Goal: Information Seeking & Learning: Learn about a topic

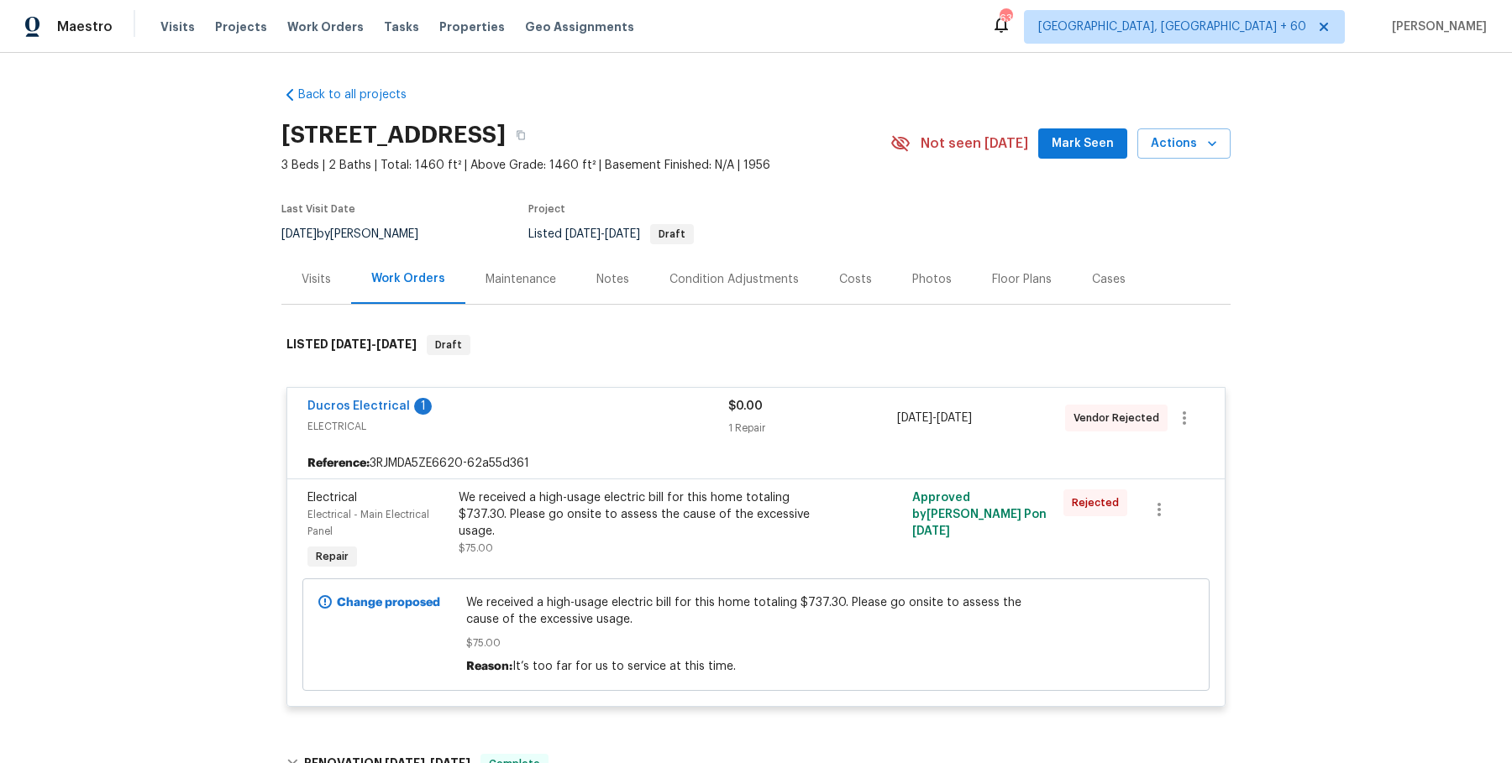
scroll to position [25, 0]
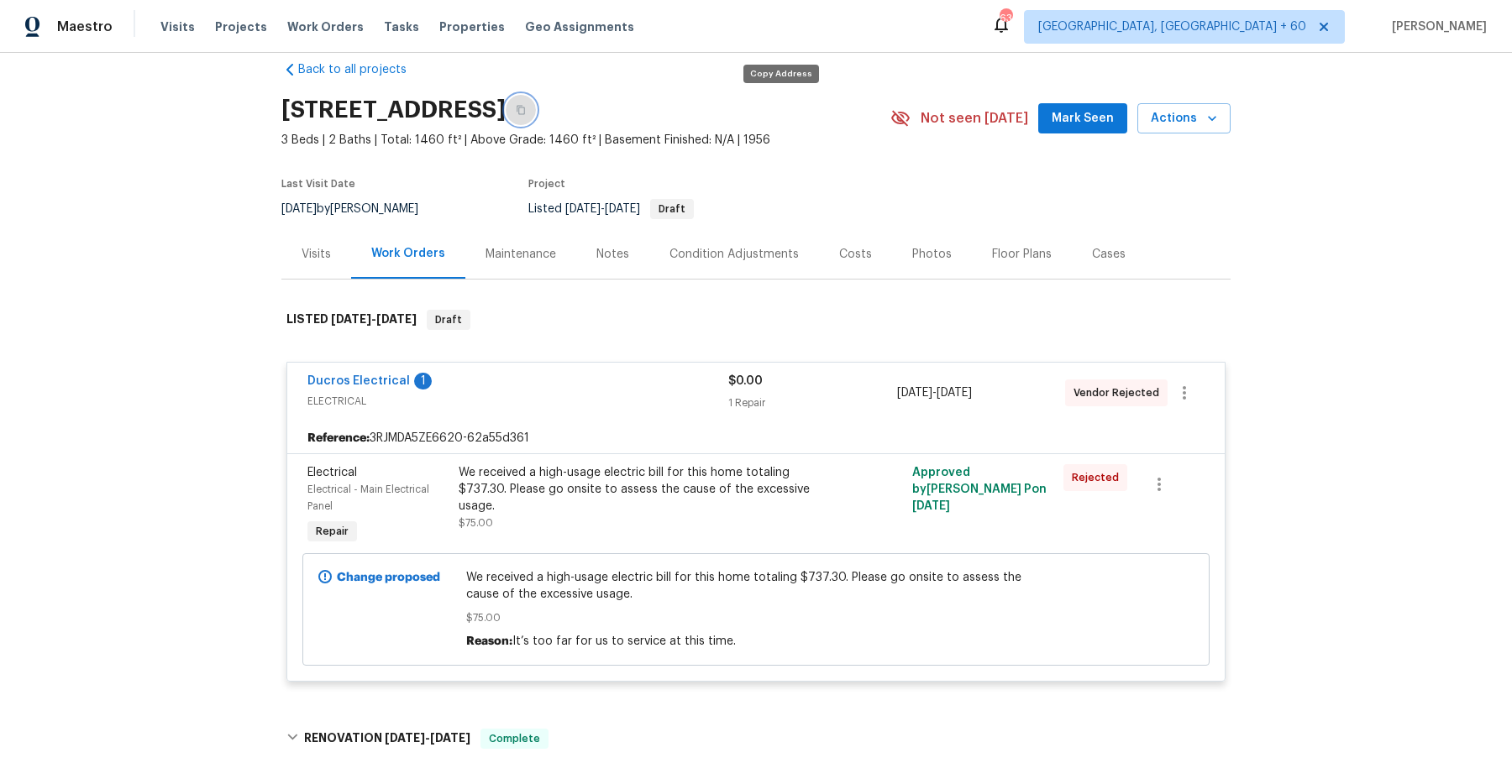
click at [536, 100] on button "button" at bounding box center [521, 110] width 30 height 30
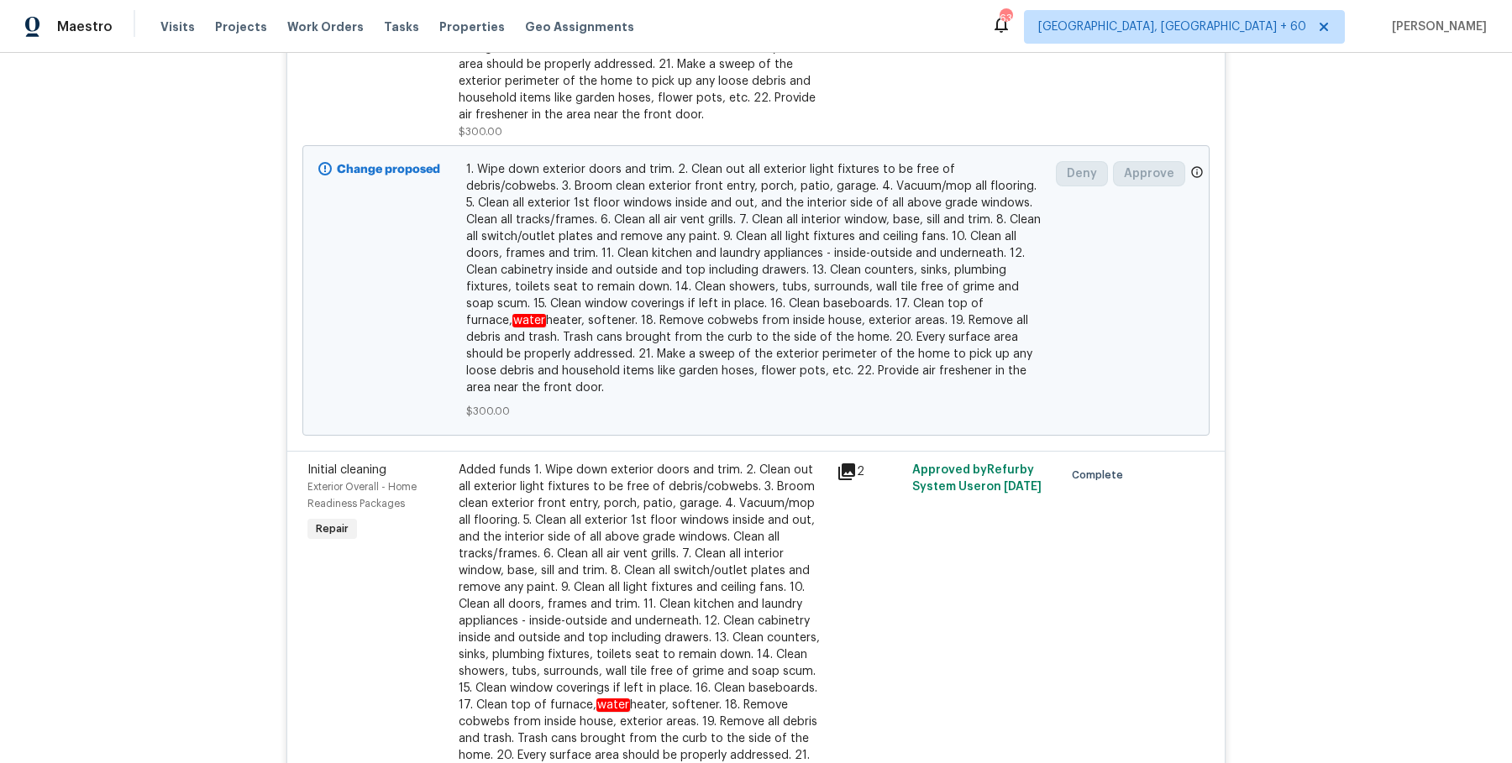
scroll to position [7168, 0]
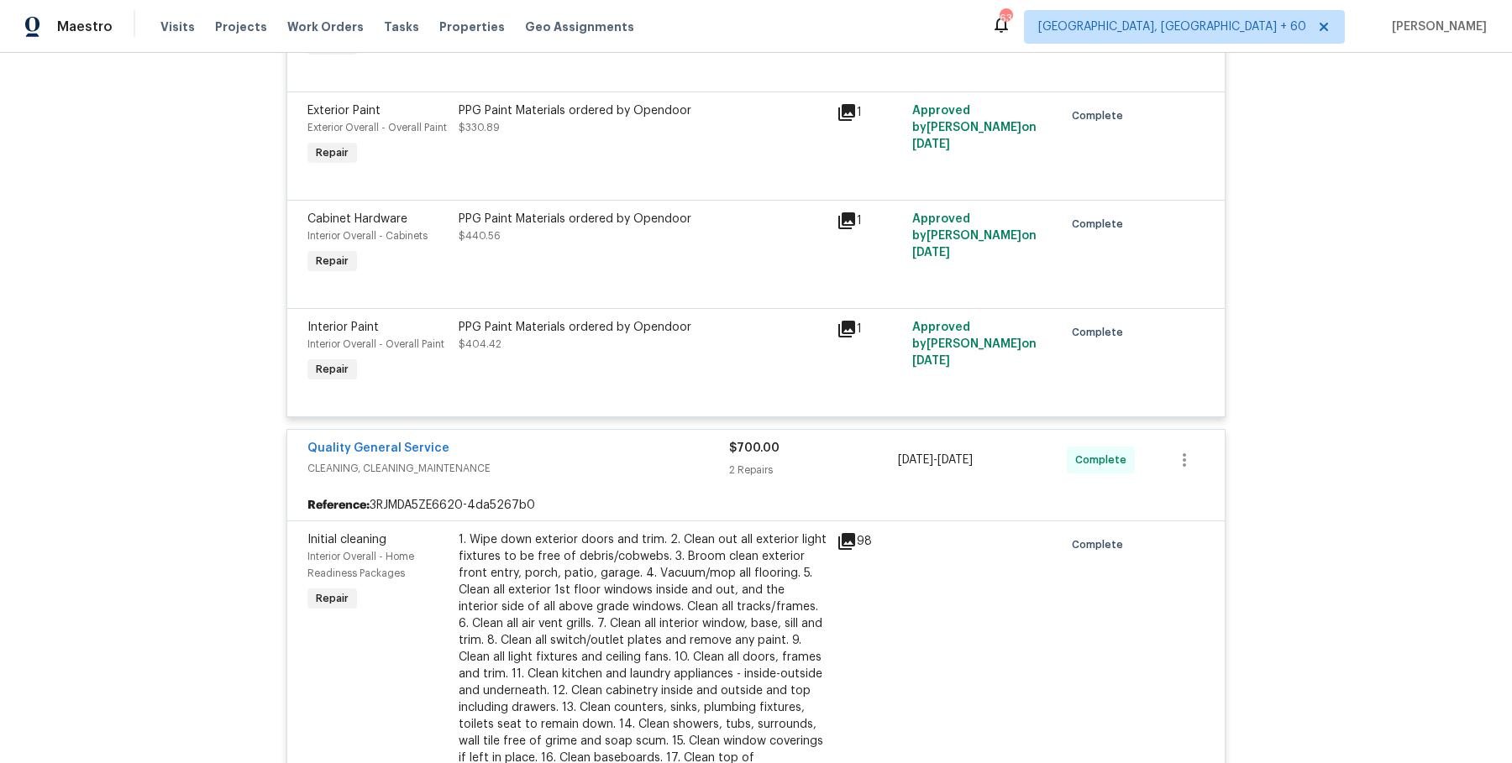
click at [776, 532] on div "1. Wipe down exterior doors and trim. 2. Clean out all exterior light fixtures …" at bounding box center [643, 708] width 368 height 353
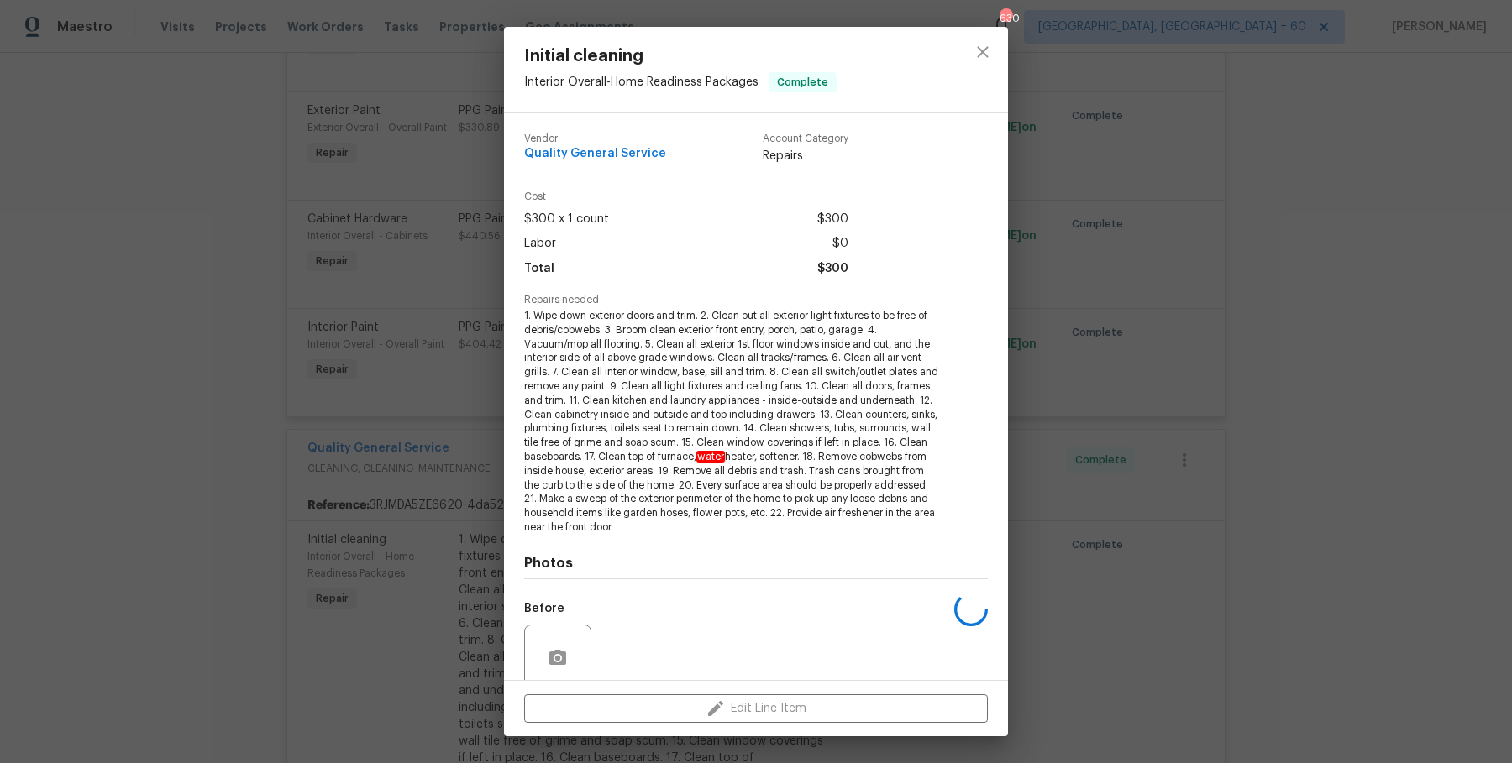
scroll to position [137, 0]
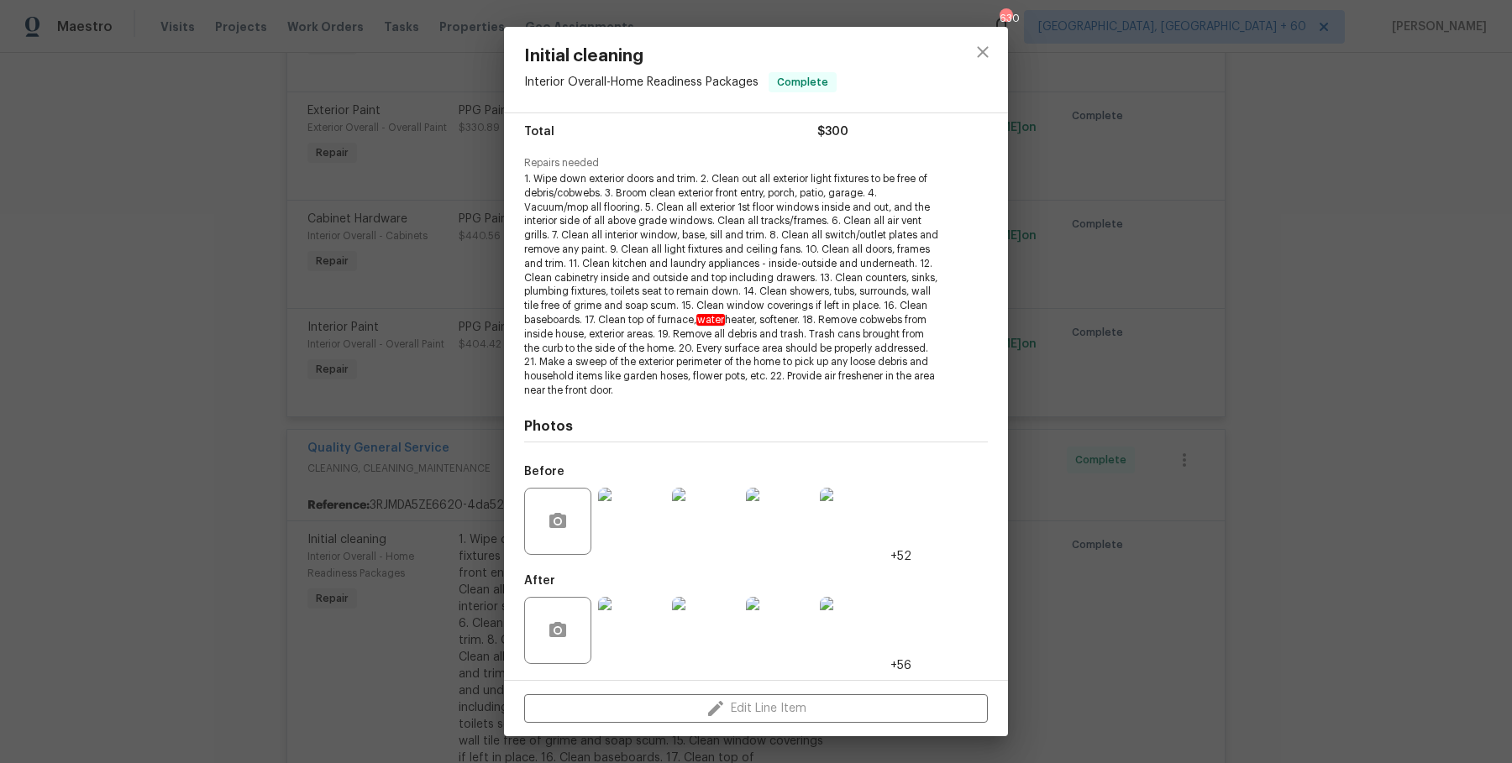
click at [637, 622] on img at bounding box center [631, 630] width 67 height 67
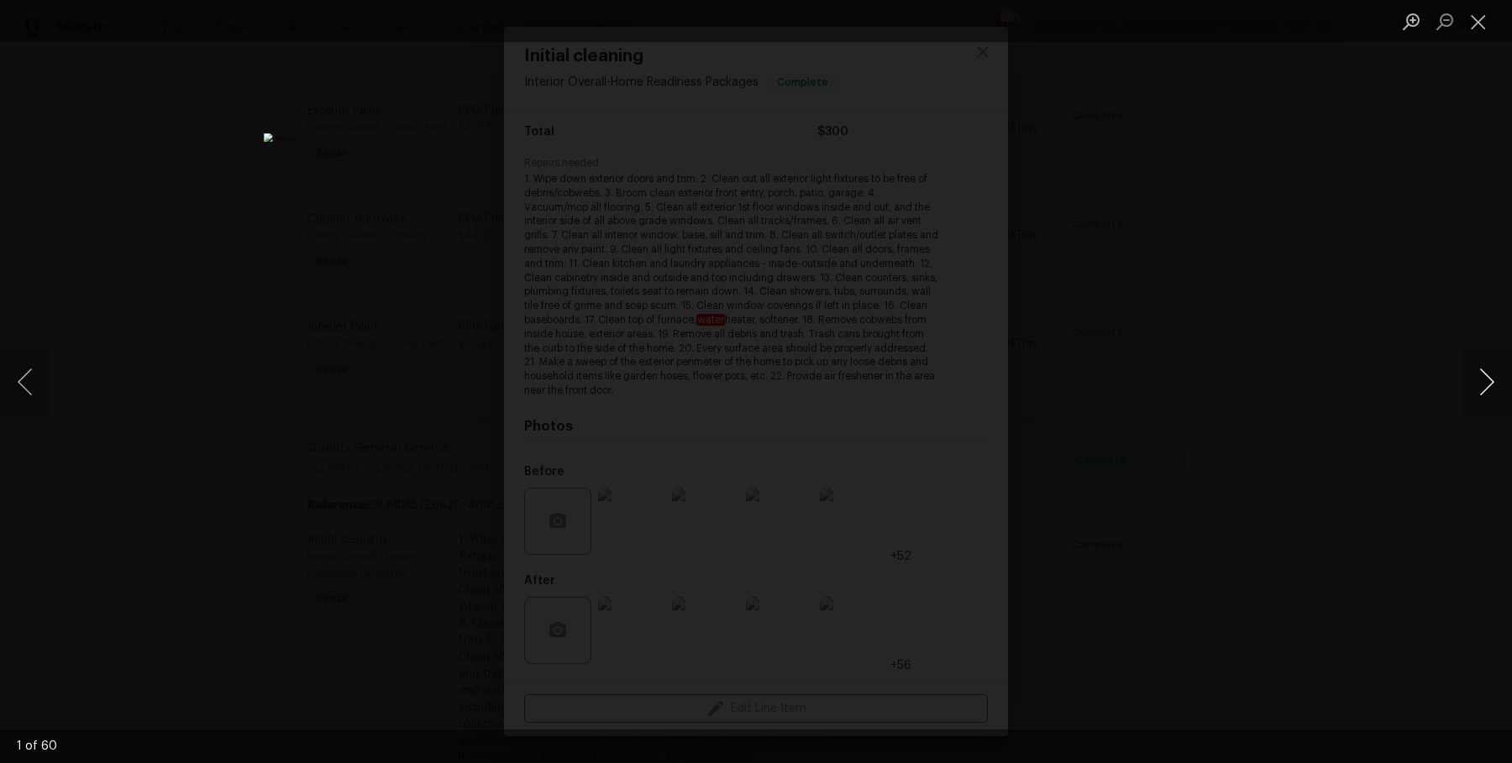
click at [1479, 389] on button "Next image" at bounding box center [1486, 382] width 50 height 67
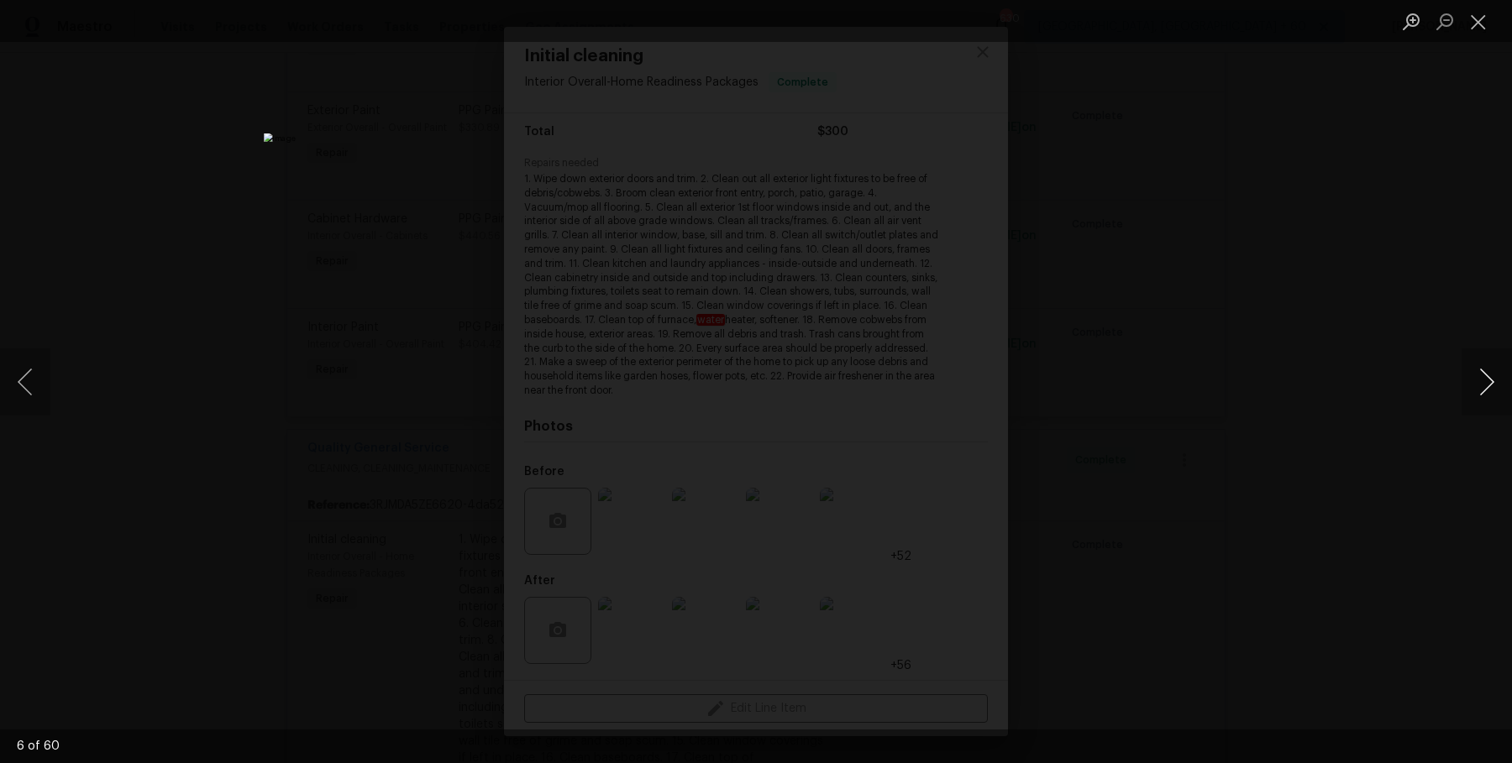
click at [1479, 389] on button "Next image" at bounding box center [1486, 382] width 50 height 67
click at [1476, 391] on button "Next image" at bounding box center [1486, 382] width 50 height 67
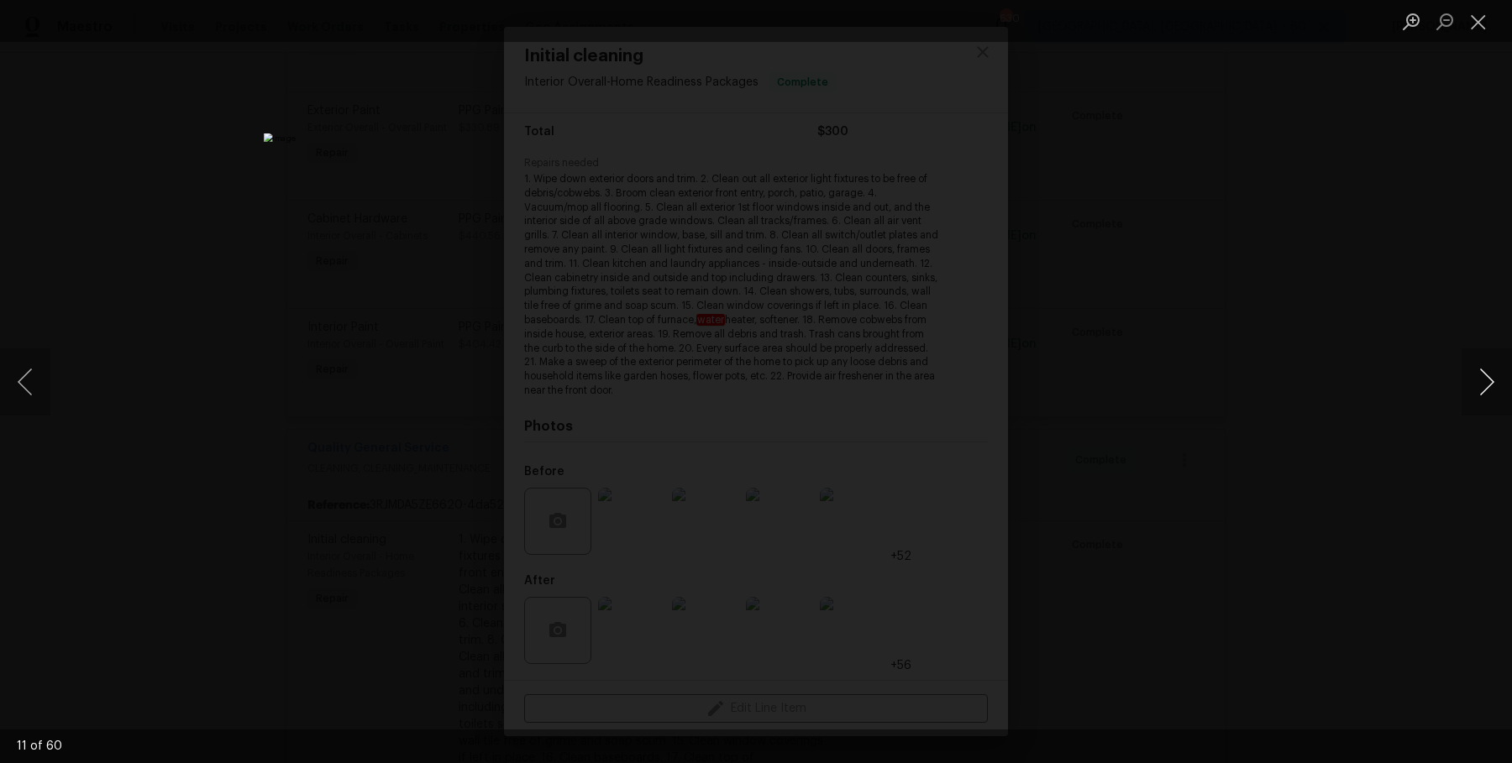
click at [1476, 389] on button "Next image" at bounding box center [1486, 382] width 50 height 67
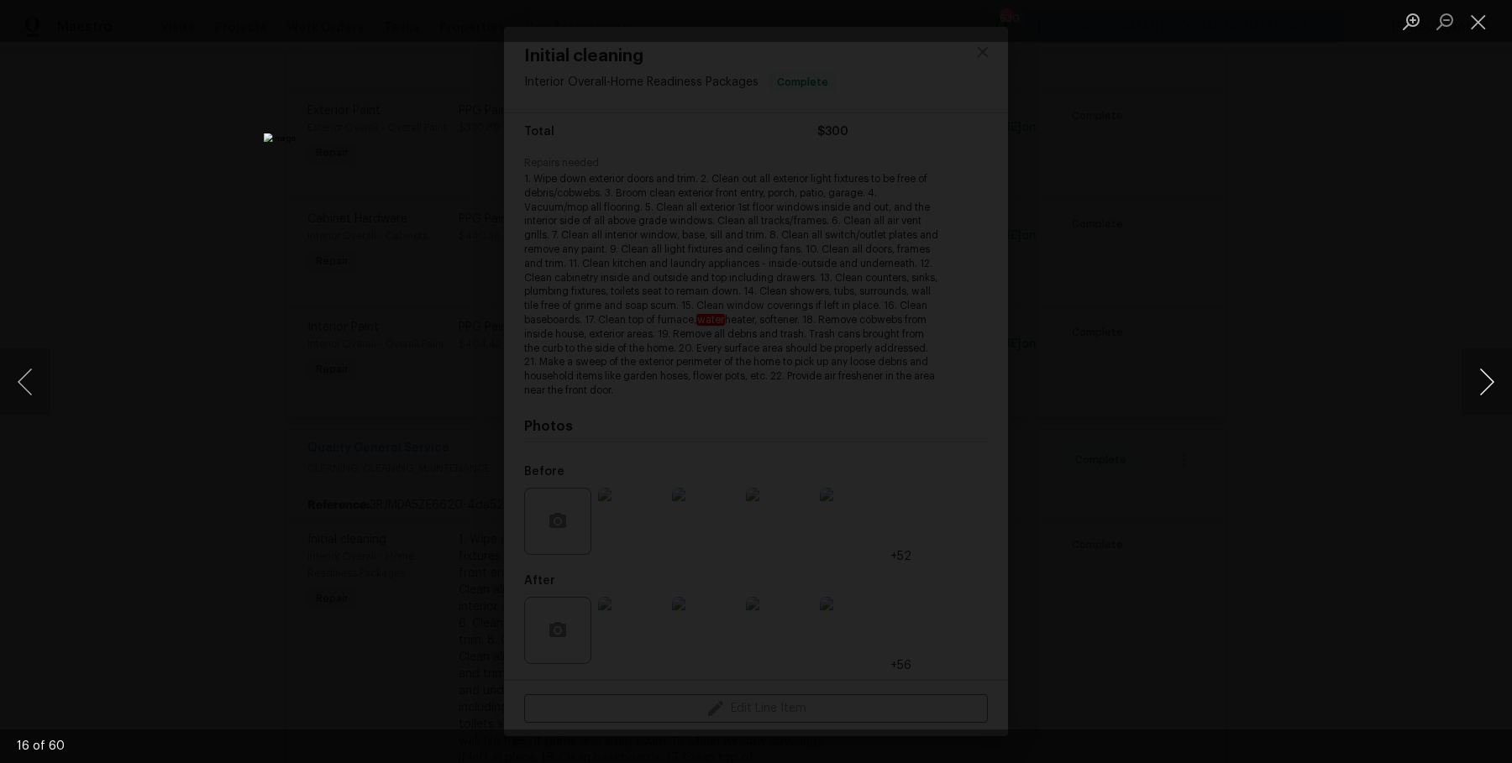
click at [1476, 389] on button "Next image" at bounding box center [1486, 382] width 50 height 67
click at [1469, 384] on button "Next image" at bounding box center [1486, 382] width 50 height 67
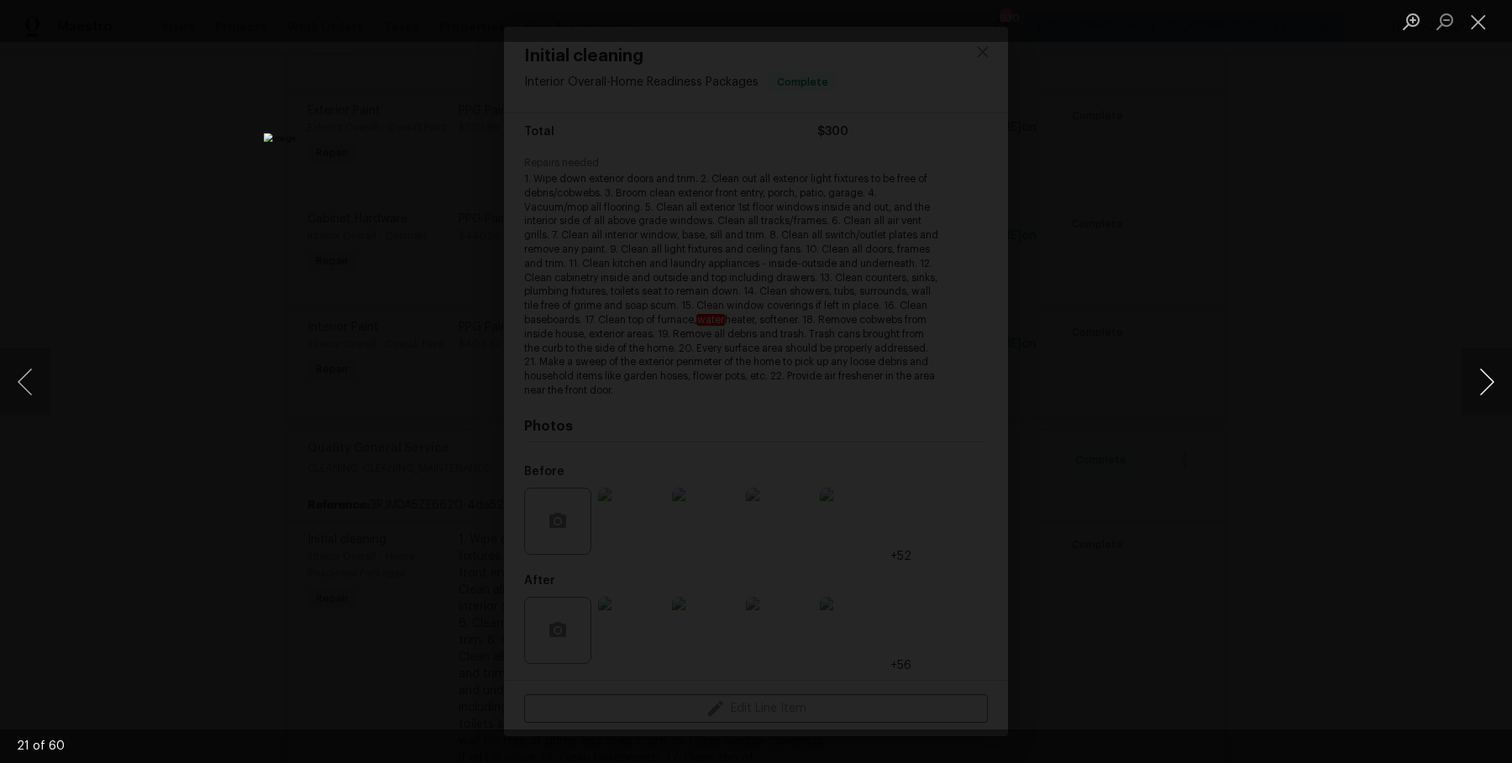
click at [1469, 384] on button "Next image" at bounding box center [1486, 382] width 50 height 67
click at [1469, 385] on button "Next image" at bounding box center [1486, 382] width 50 height 67
click at [1469, 384] on button "Next image" at bounding box center [1486, 382] width 50 height 67
click at [1469, 385] on button "Next image" at bounding box center [1486, 382] width 50 height 67
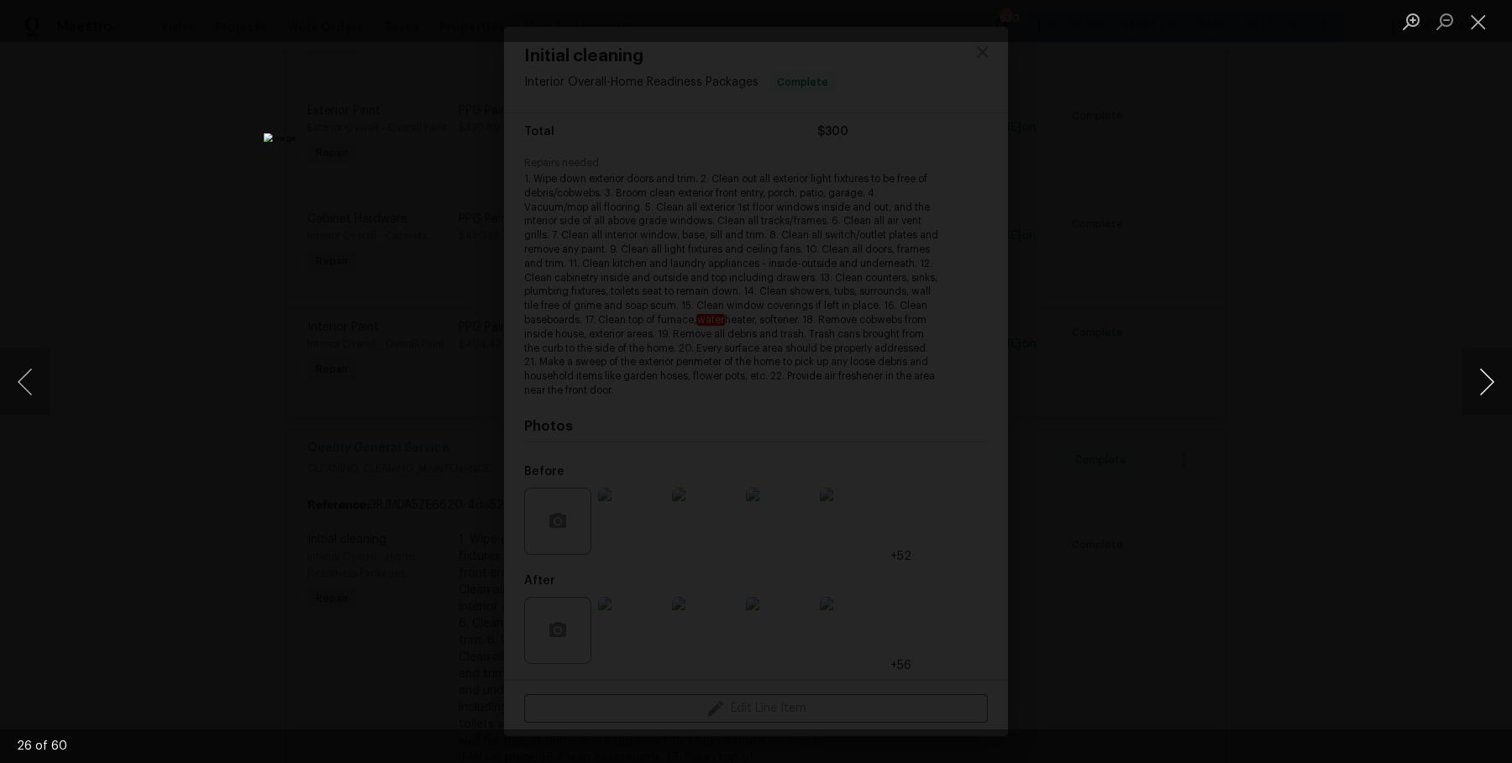
click at [1469, 384] on button "Next image" at bounding box center [1486, 382] width 50 height 67
click at [45, 398] on button "Previous image" at bounding box center [25, 382] width 50 height 67
click at [1495, 385] on button "Next image" at bounding box center [1486, 382] width 50 height 67
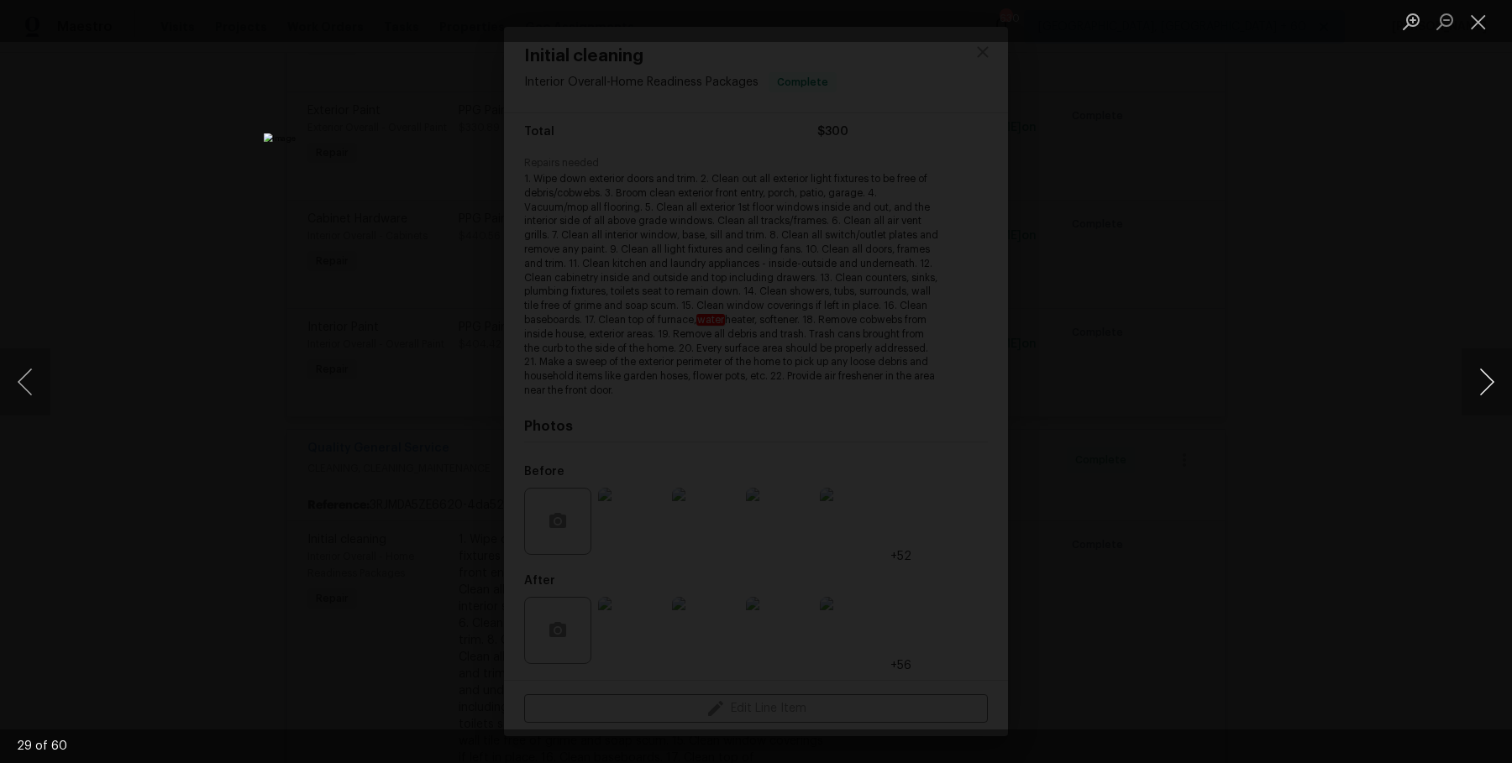
click at [1495, 385] on button "Next image" at bounding box center [1486, 382] width 50 height 67
click at [1494, 385] on button "Next image" at bounding box center [1486, 382] width 50 height 67
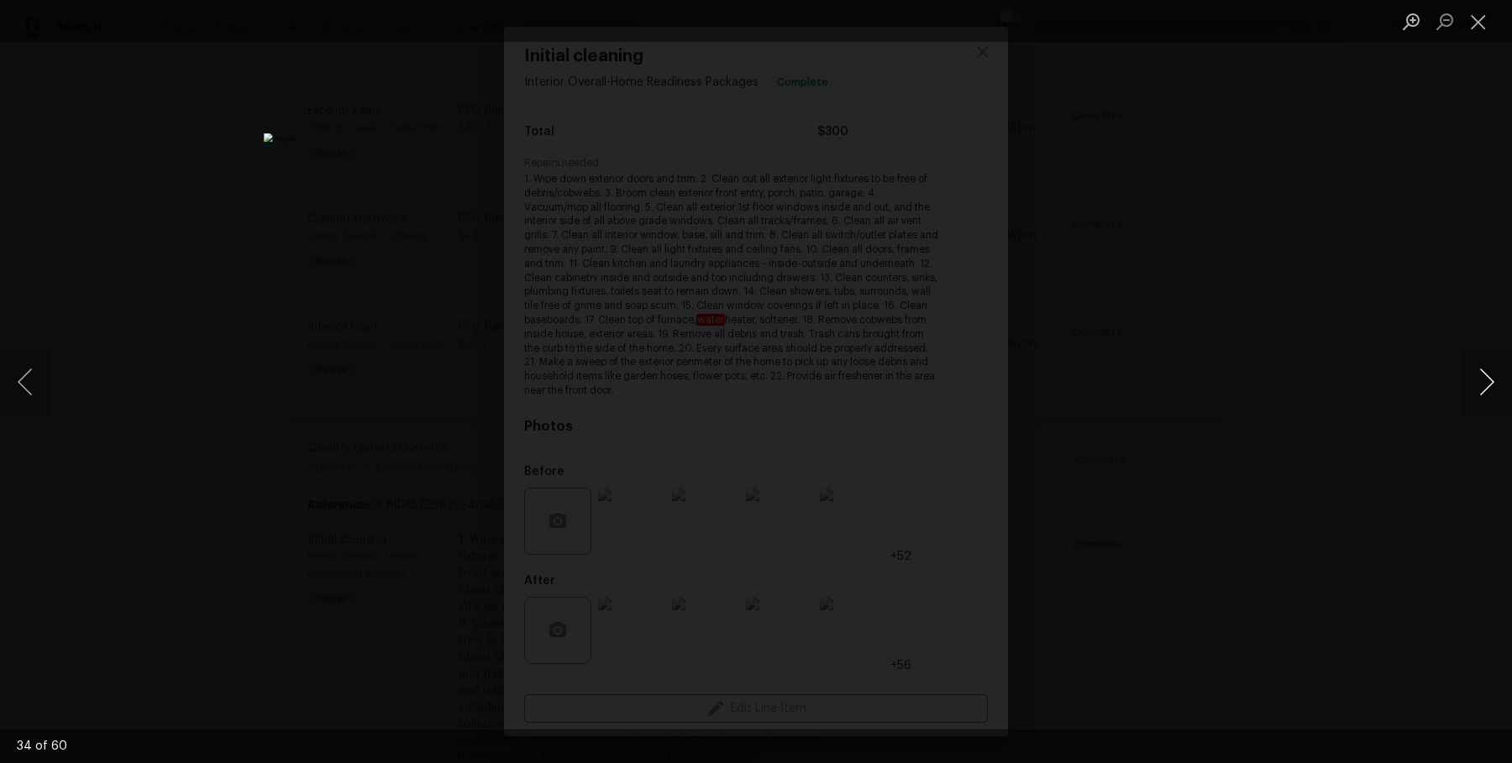
click at [1495, 385] on button "Next image" at bounding box center [1486, 382] width 50 height 67
click at [1494, 385] on button "Next image" at bounding box center [1486, 382] width 50 height 67
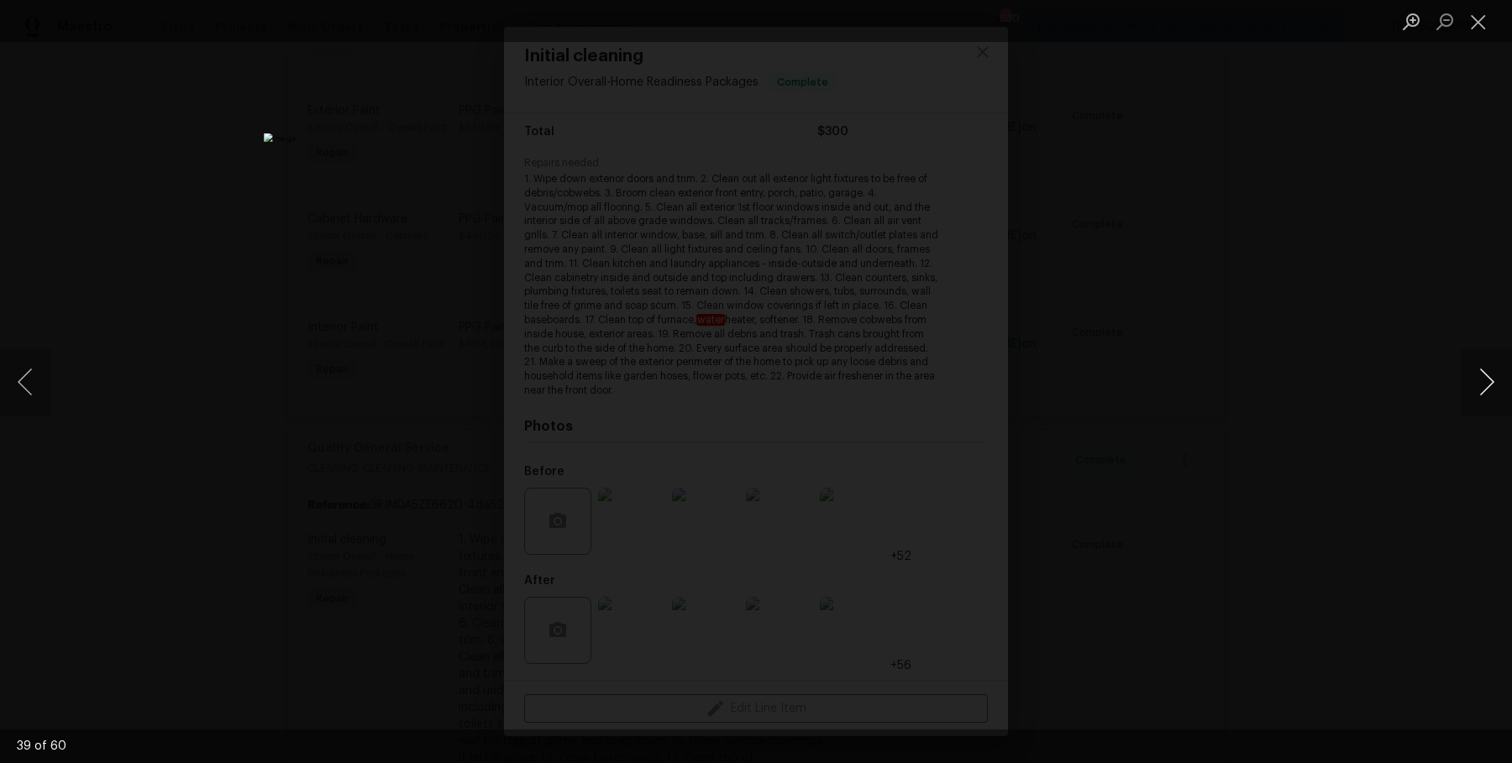
click at [1495, 385] on button "Next image" at bounding box center [1486, 382] width 50 height 67
click at [1494, 384] on button "Next image" at bounding box center [1486, 382] width 50 height 67
click at [1490, 392] on button "Next image" at bounding box center [1486, 382] width 50 height 67
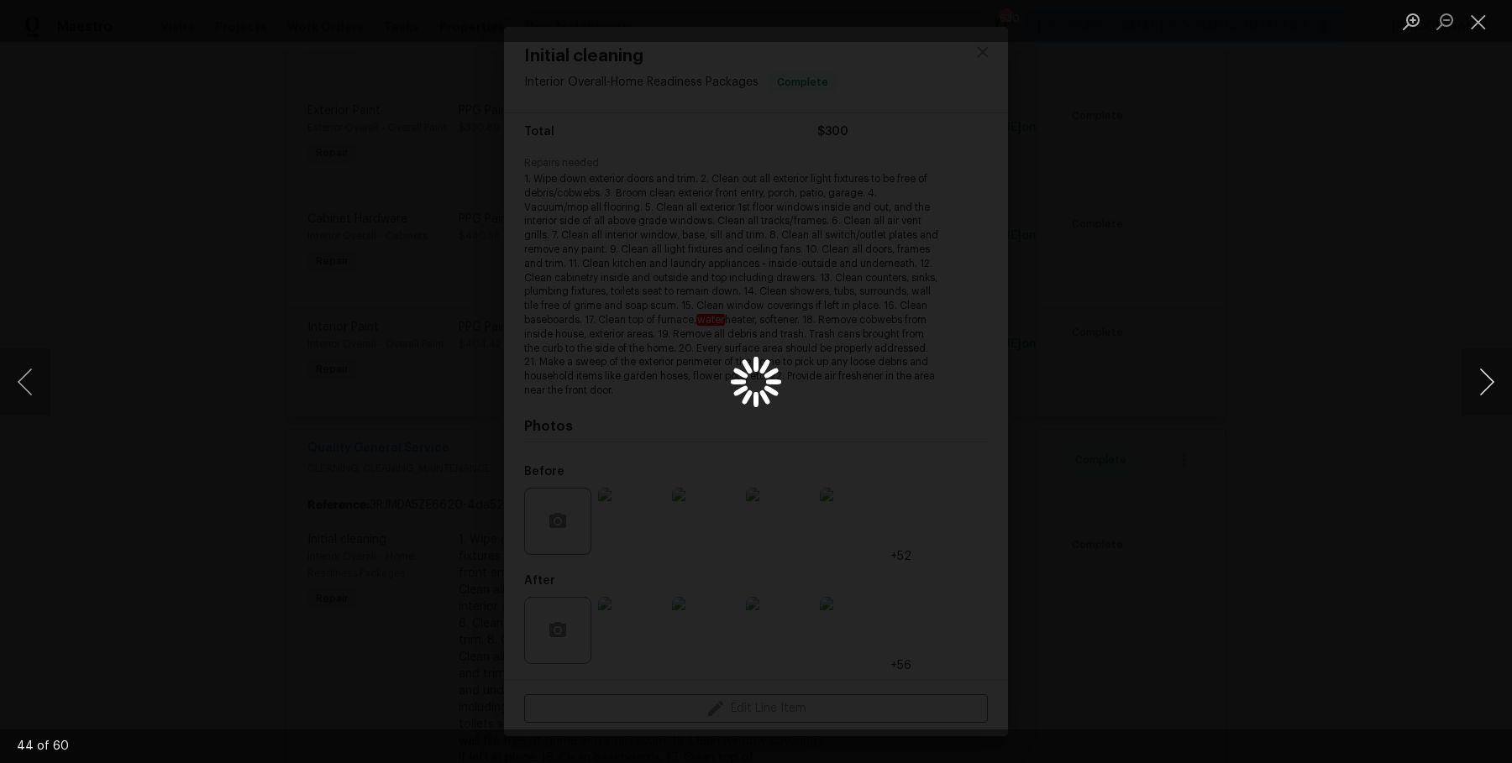
click at [1489, 392] on button "Next image" at bounding box center [1486, 382] width 50 height 67
click at [1490, 392] on button "Next image" at bounding box center [1486, 382] width 50 height 67
click at [1489, 392] on button "Next image" at bounding box center [1486, 382] width 50 height 67
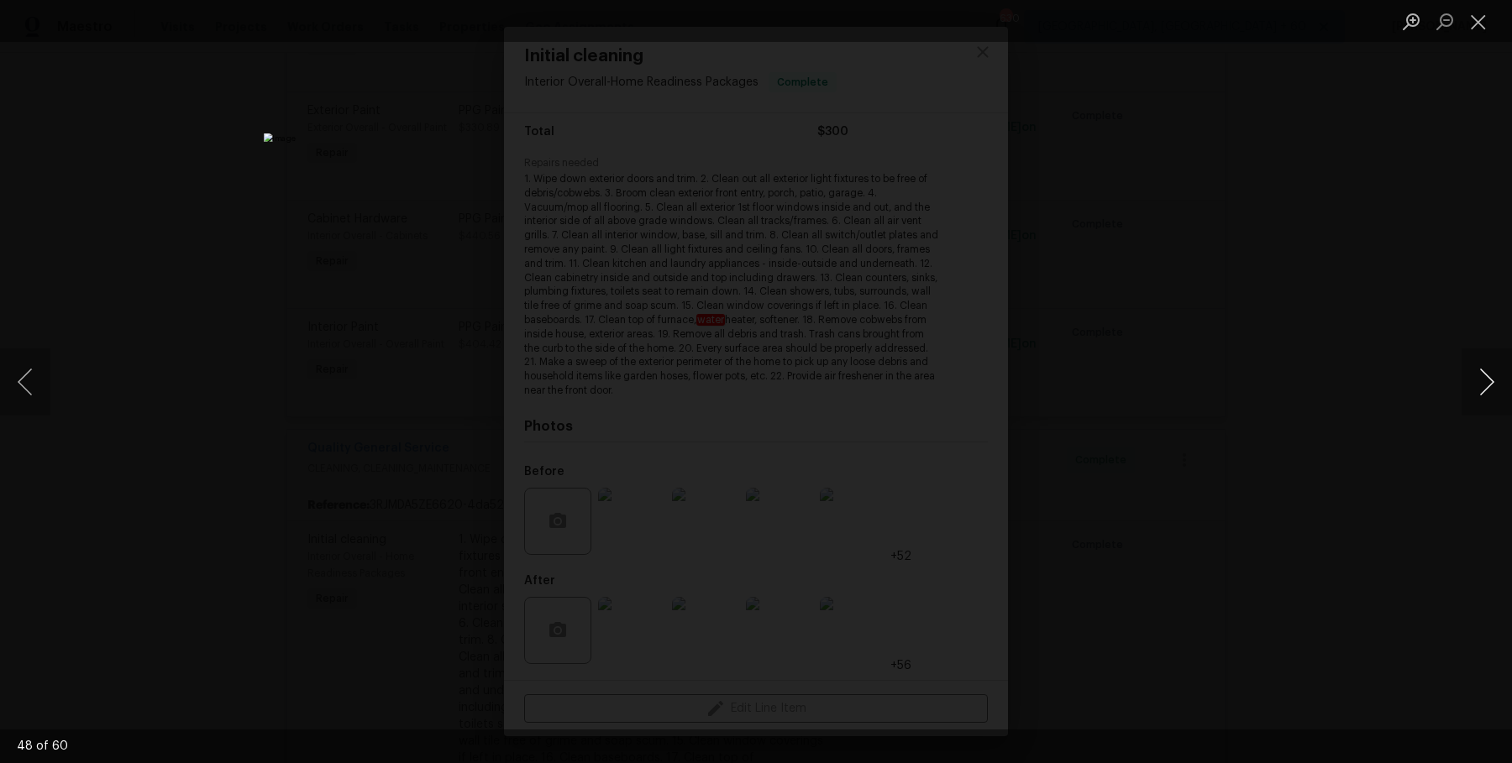
click at [1489, 393] on button "Next image" at bounding box center [1486, 382] width 50 height 67
click at [1365, 312] on div "Lightbox" at bounding box center [756, 381] width 1512 height 763
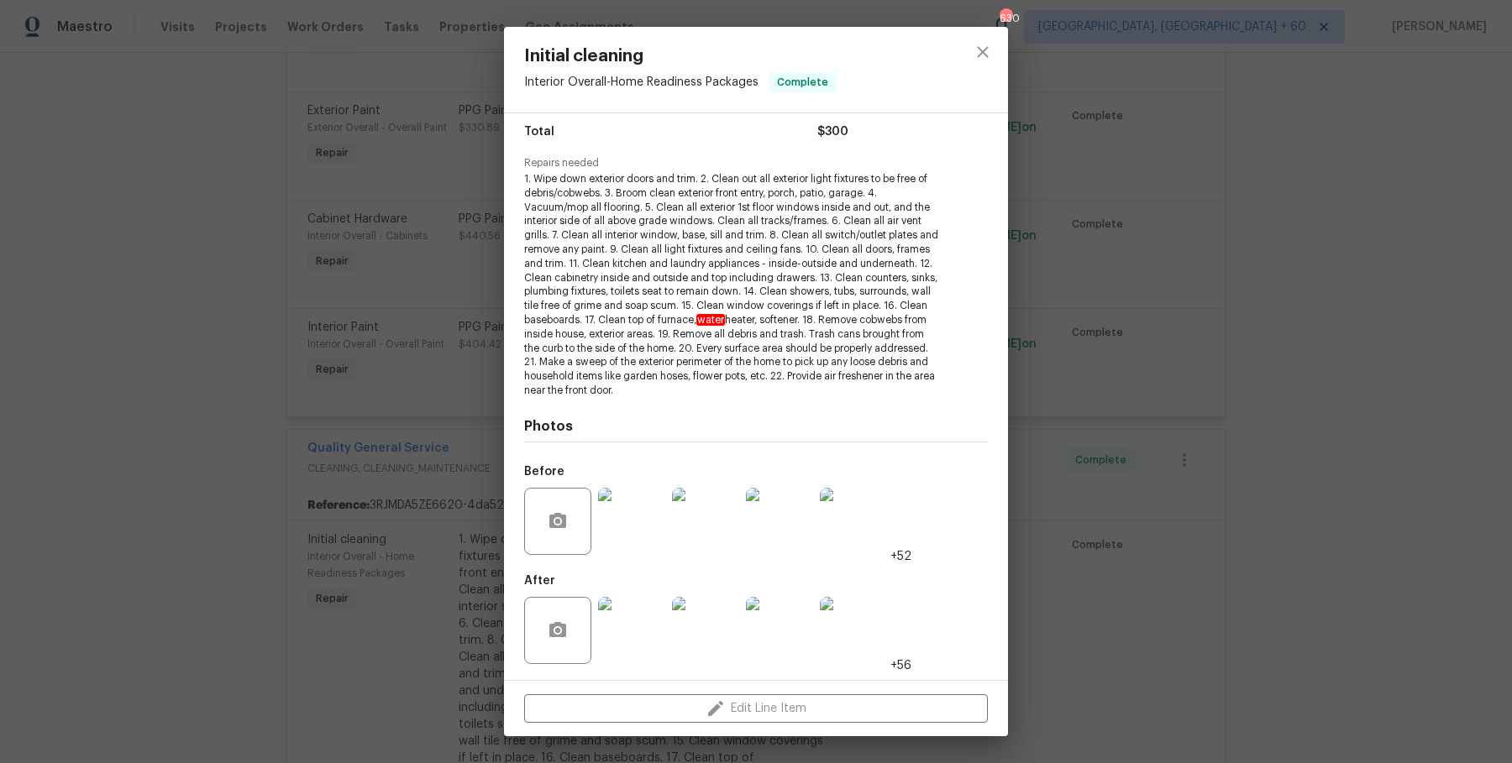
click at [1365, 312] on div "Initial cleaning Interior Overall - Home Readiness Packages Complete Vendor Qua…" at bounding box center [756, 381] width 1512 height 763
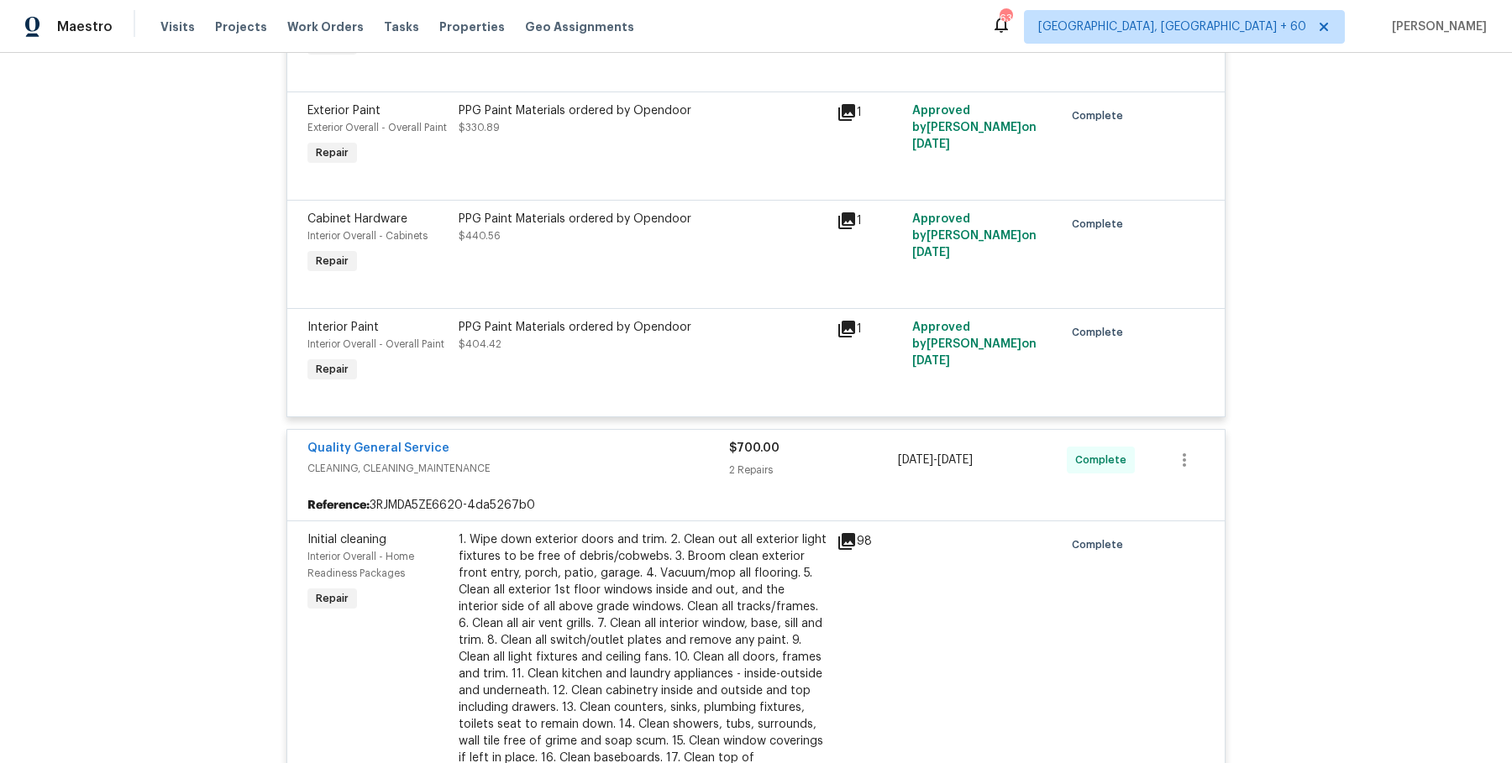
scroll to position [7929, 0]
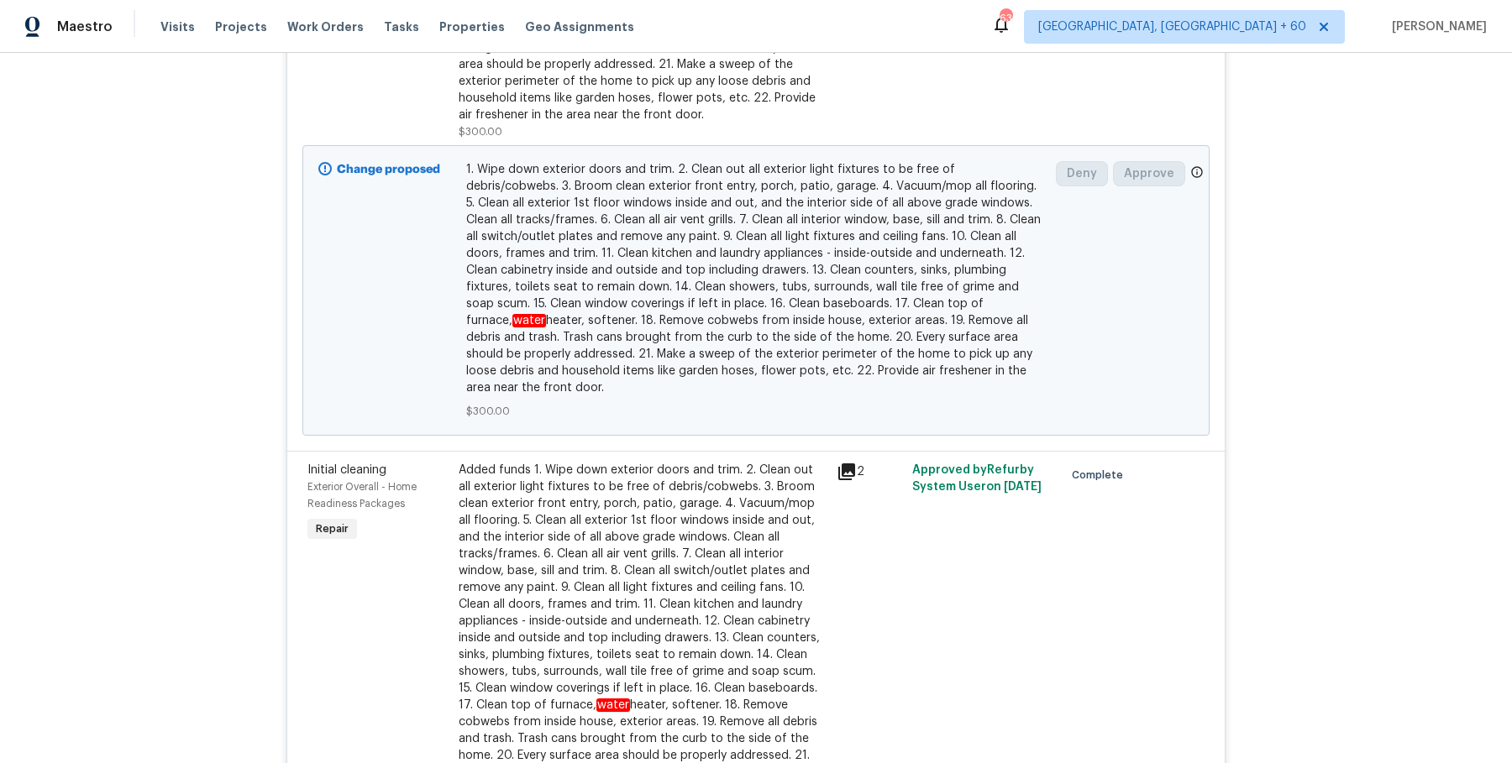
click at [697, 540] on div "Added funds 1. Wipe down exterior doors and trim. 2. Clean out all exterior lig…" at bounding box center [643, 638] width 368 height 353
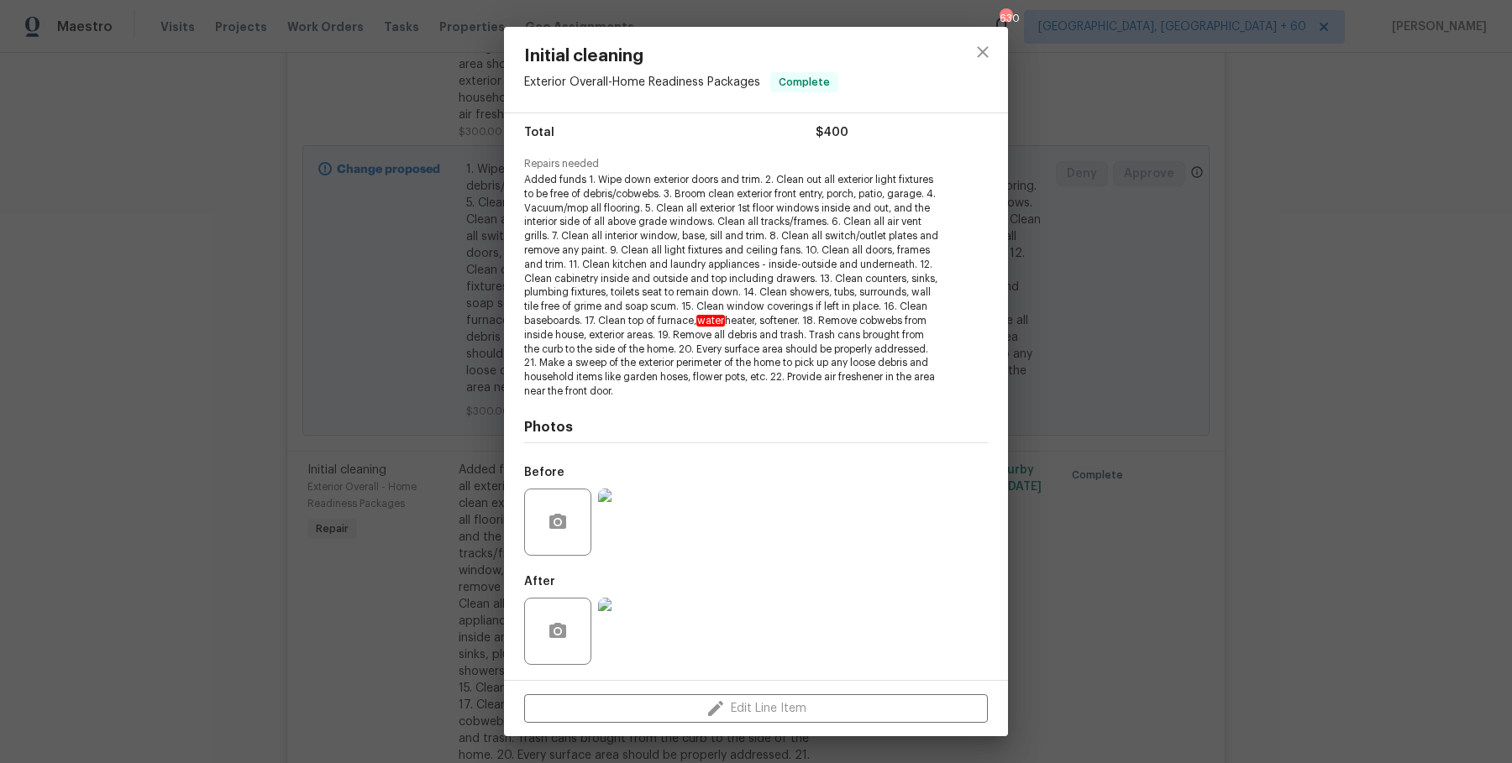
scroll to position [137, 0]
click at [624, 637] on img at bounding box center [631, 630] width 67 height 67
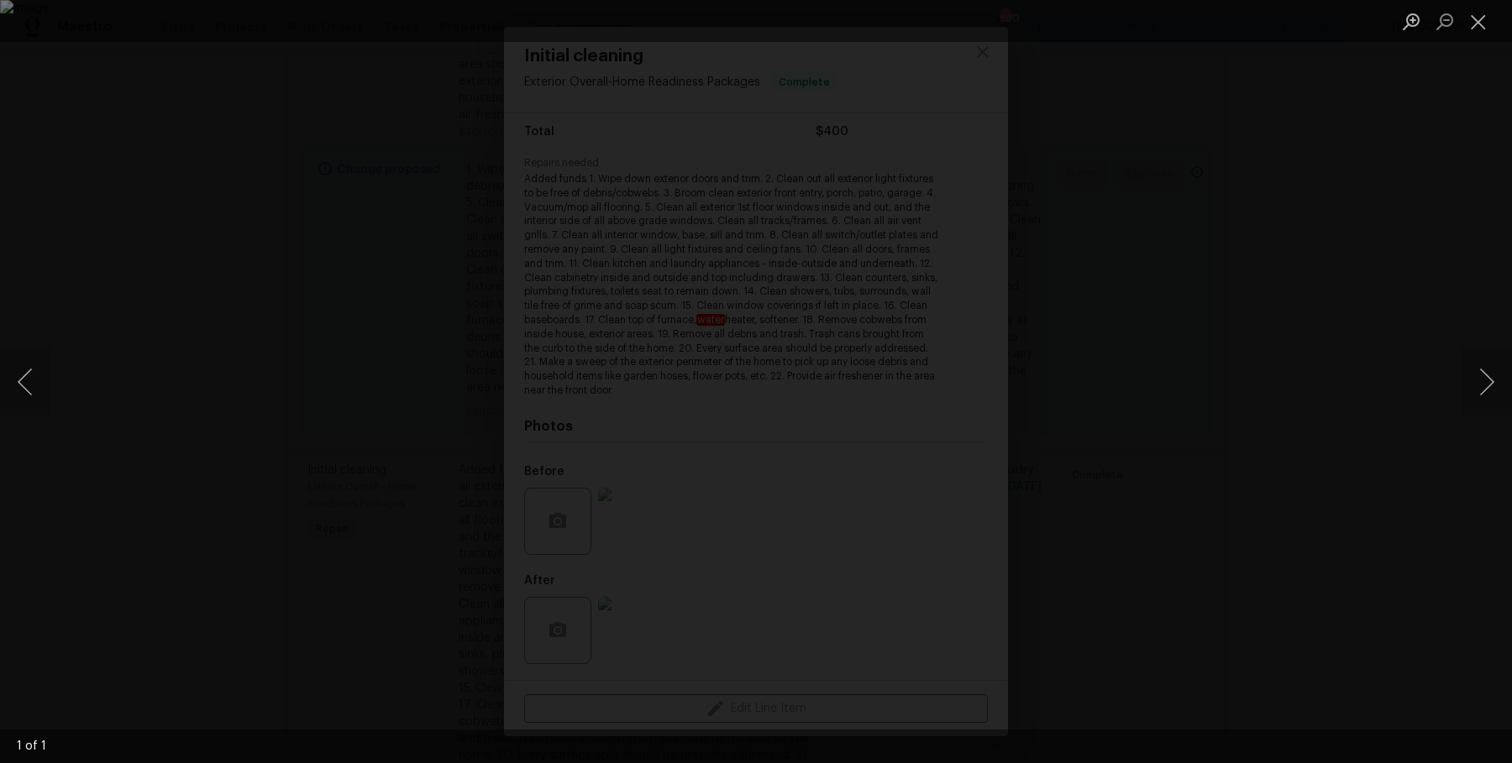
click at [1329, 464] on div "Lightbox" at bounding box center [756, 381] width 1512 height 763
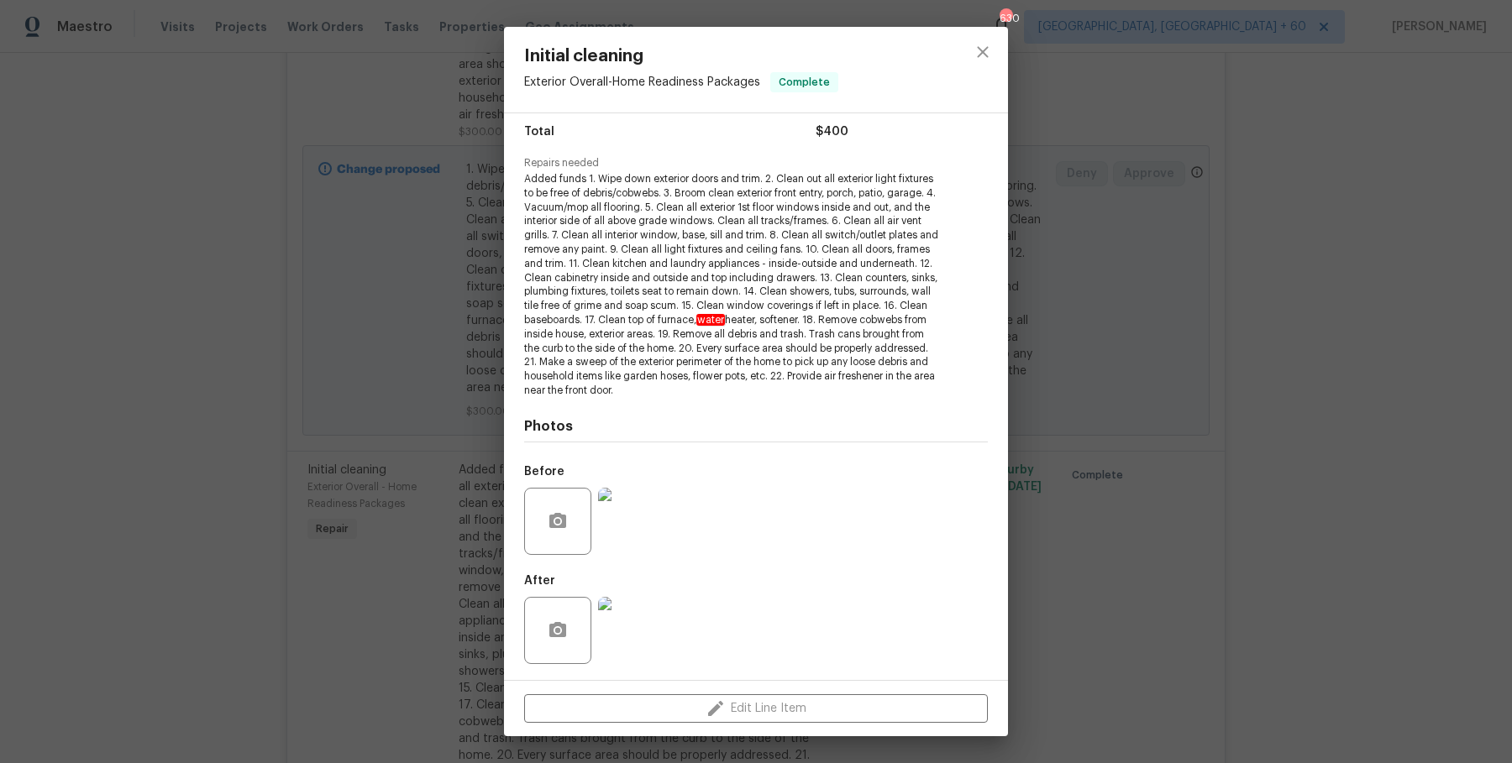
click at [1334, 464] on div "Initial cleaning Exterior Overall - Home Readiness Packages Complete Vendor Qua…" at bounding box center [756, 381] width 1512 height 763
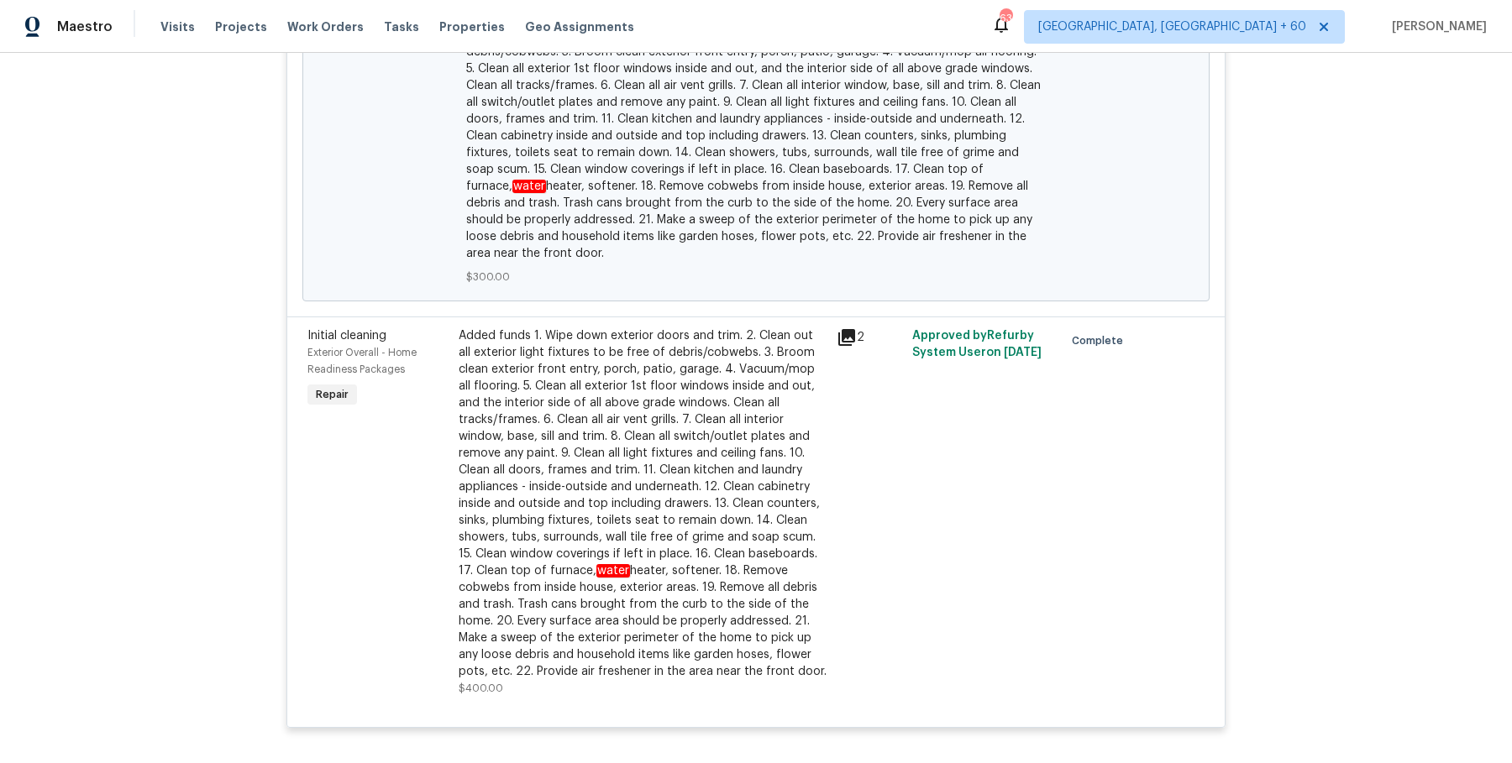
scroll to position [973, 0]
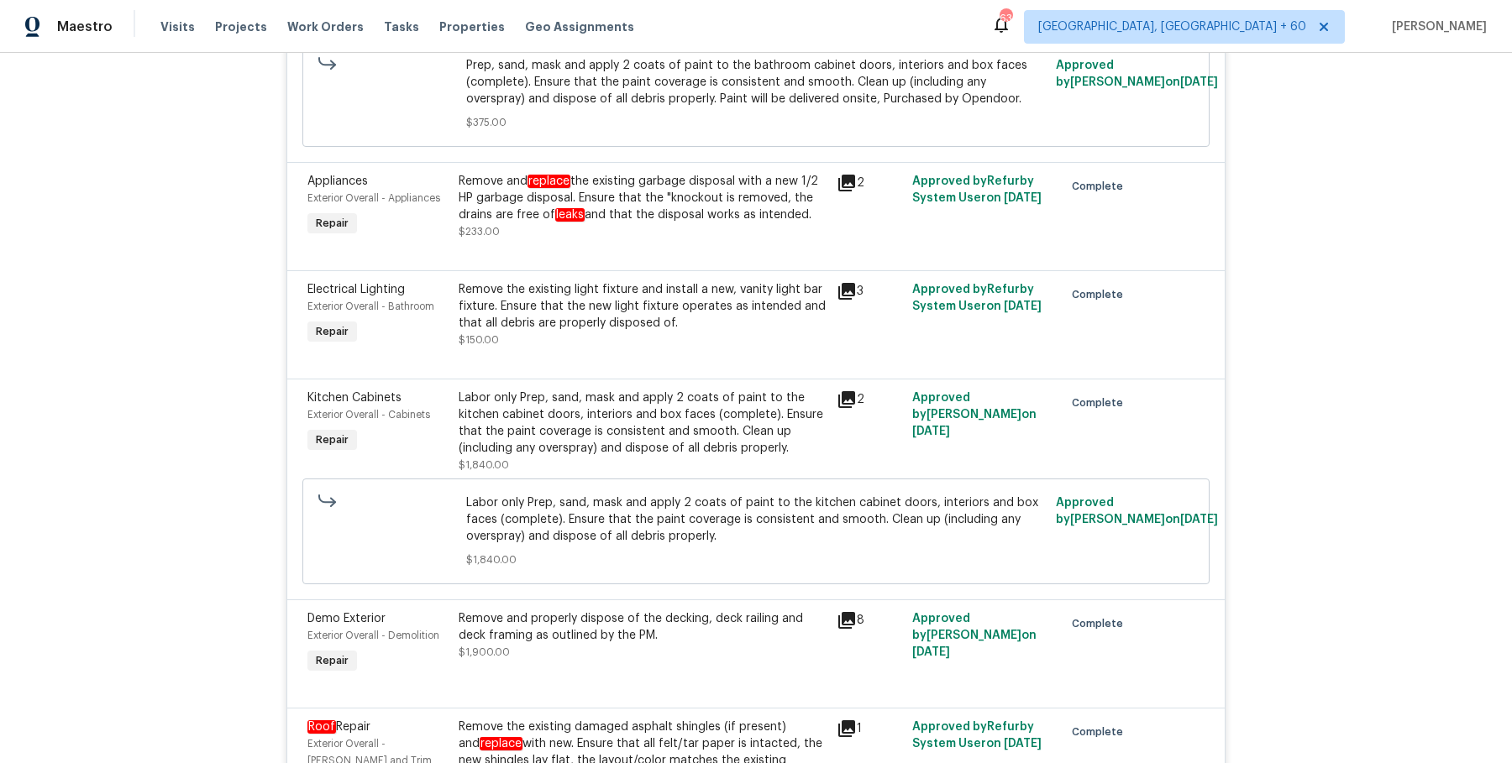
click at [717, 400] on div "Labor only Prep, sand, mask and apply 2 coats of paint to the kitchen cabinet d…" at bounding box center [643, 423] width 368 height 67
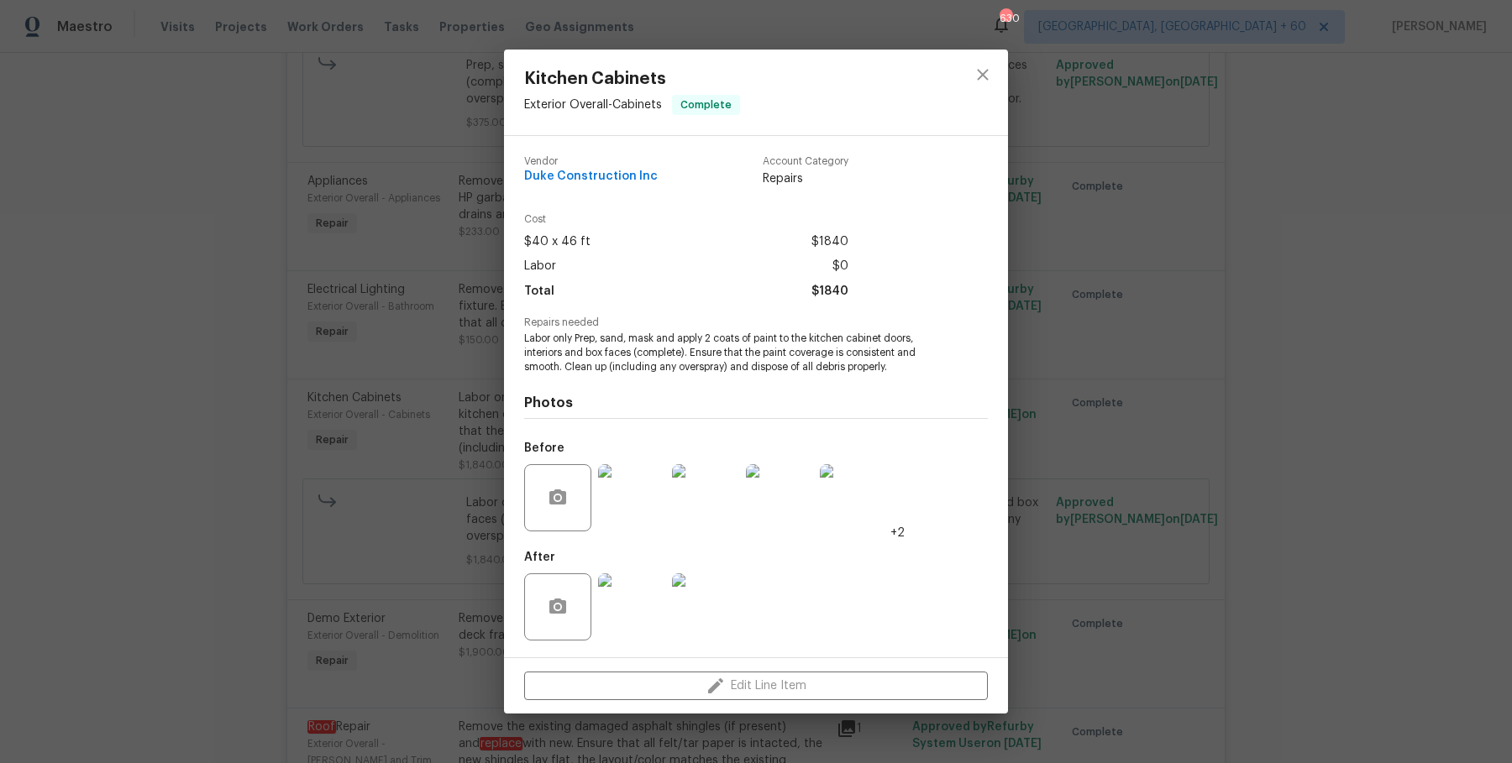
click at [647, 611] on img at bounding box center [631, 607] width 67 height 67
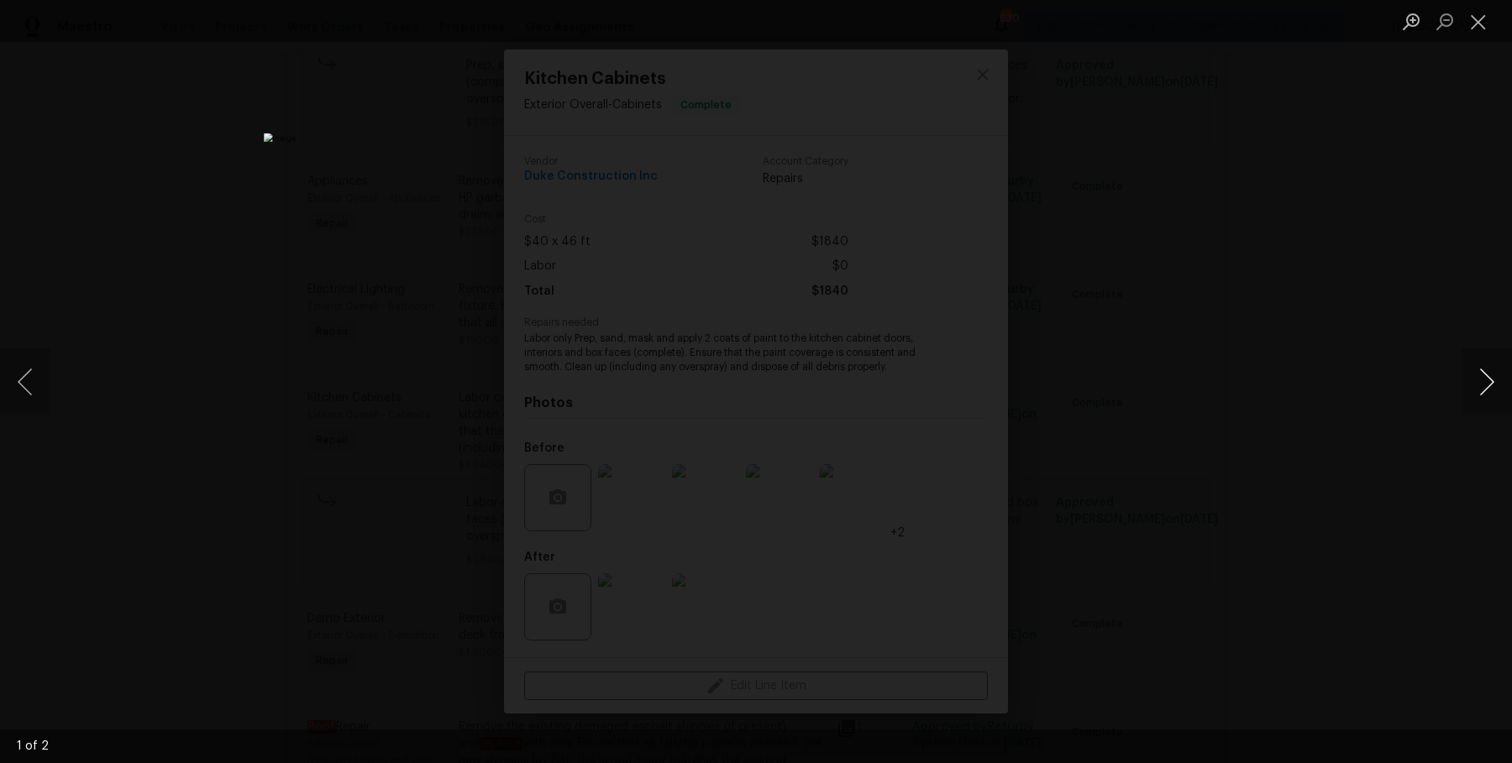
click at [1488, 388] on button "Next image" at bounding box center [1486, 382] width 50 height 67
click at [1490, 388] on button "Next image" at bounding box center [1486, 382] width 50 height 67
click at [686, 142] on img "Lightbox" at bounding box center [756, 382] width 984 height 497
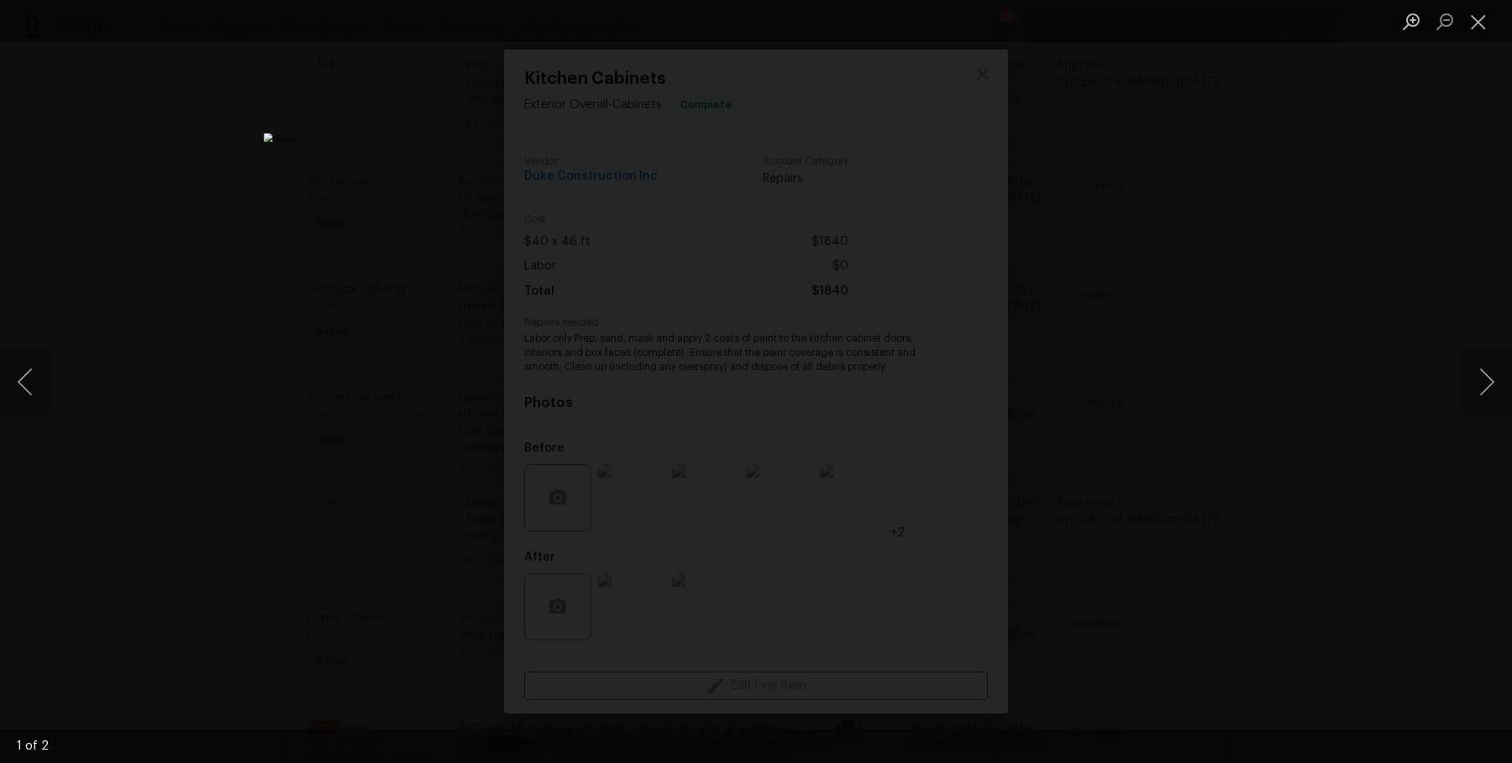
click at [1280, 128] on div "Lightbox" at bounding box center [756, 381] width 1512 height 763
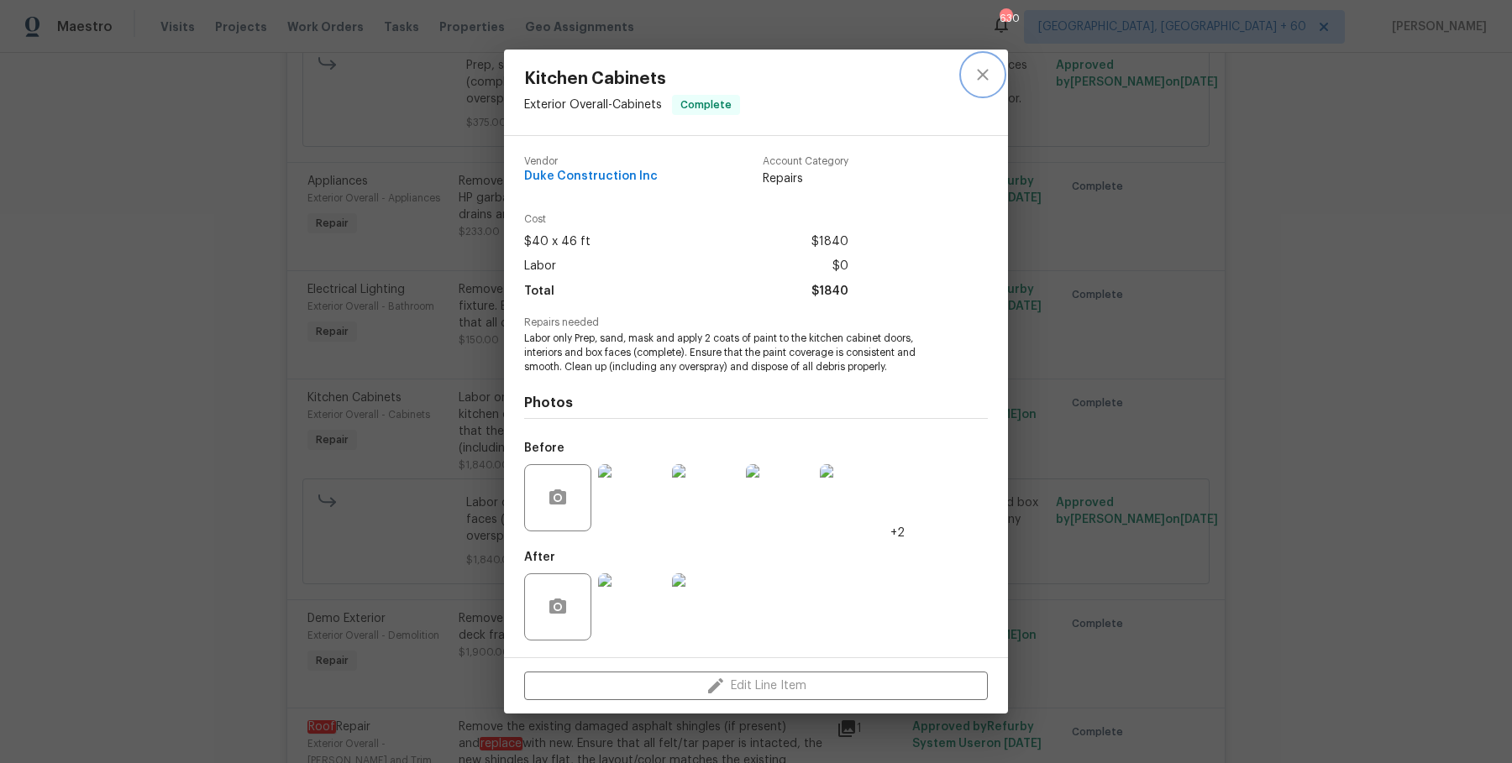
click at [988, 74] on icon "close" at bounding box center [982, 75] width 20 height 20
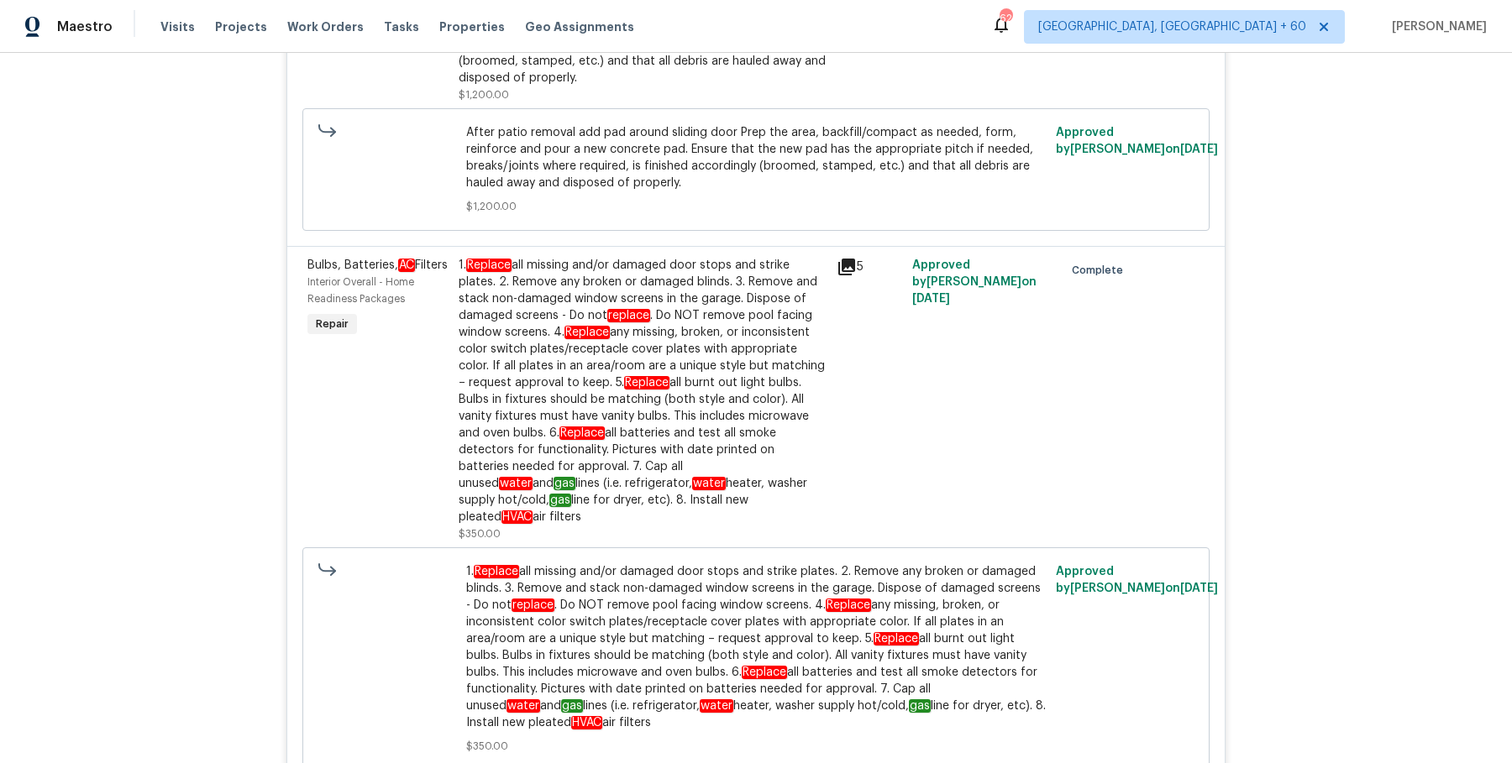
scroll to position [1303, 0]
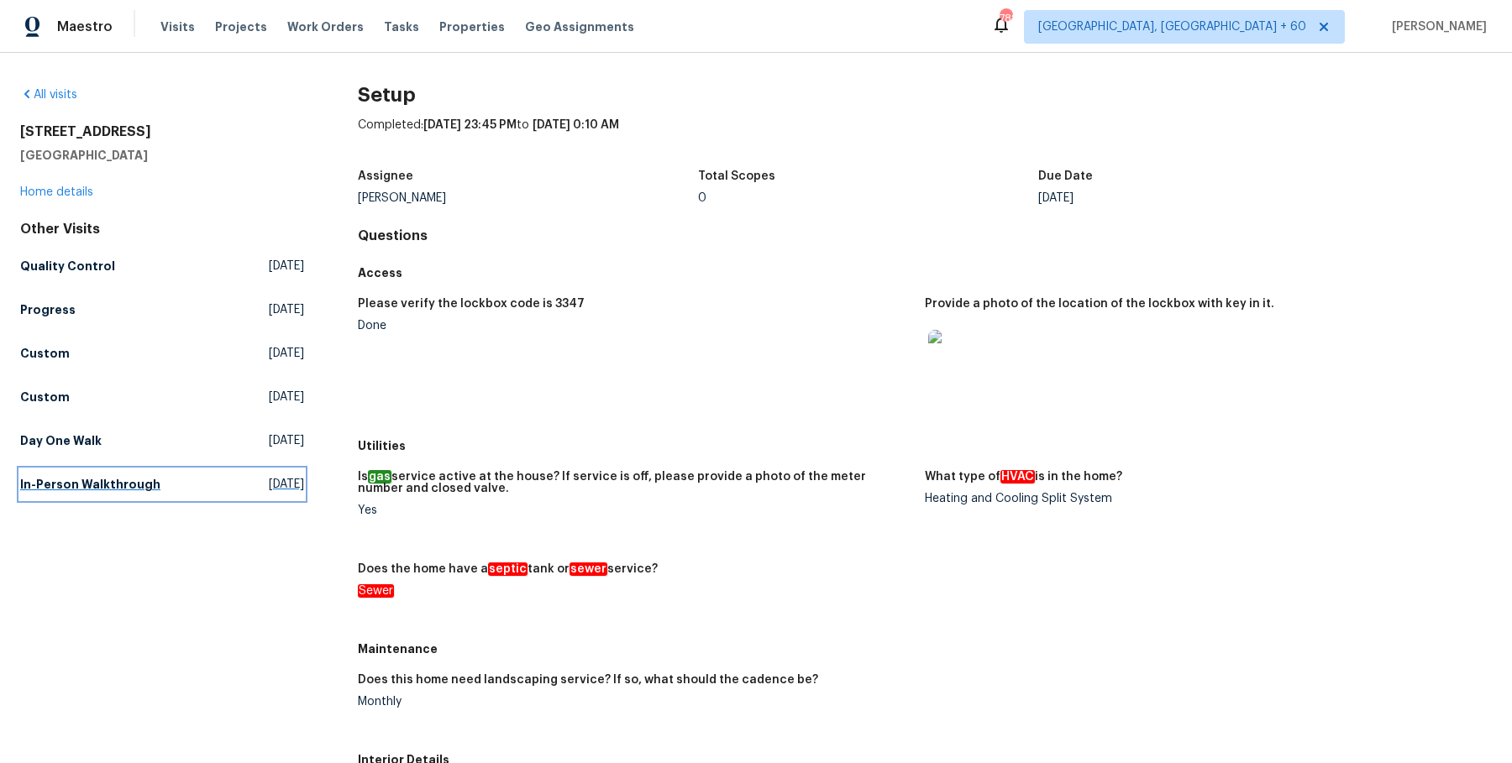
click at [77, 485] on h5 "In-Person Walkthrough" at bounding box center [90, 484] width 140 height 17
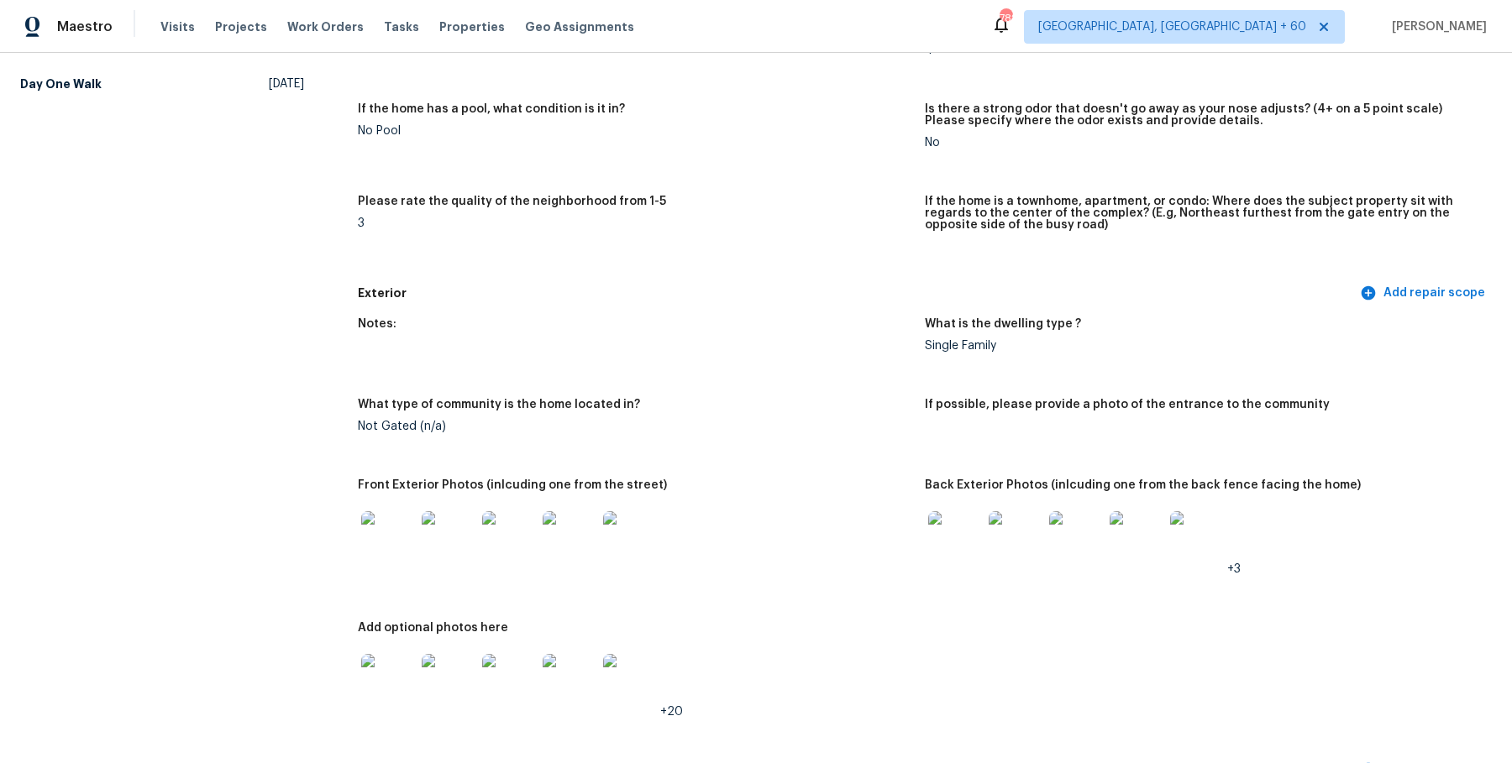
scroll to position [441, 0]
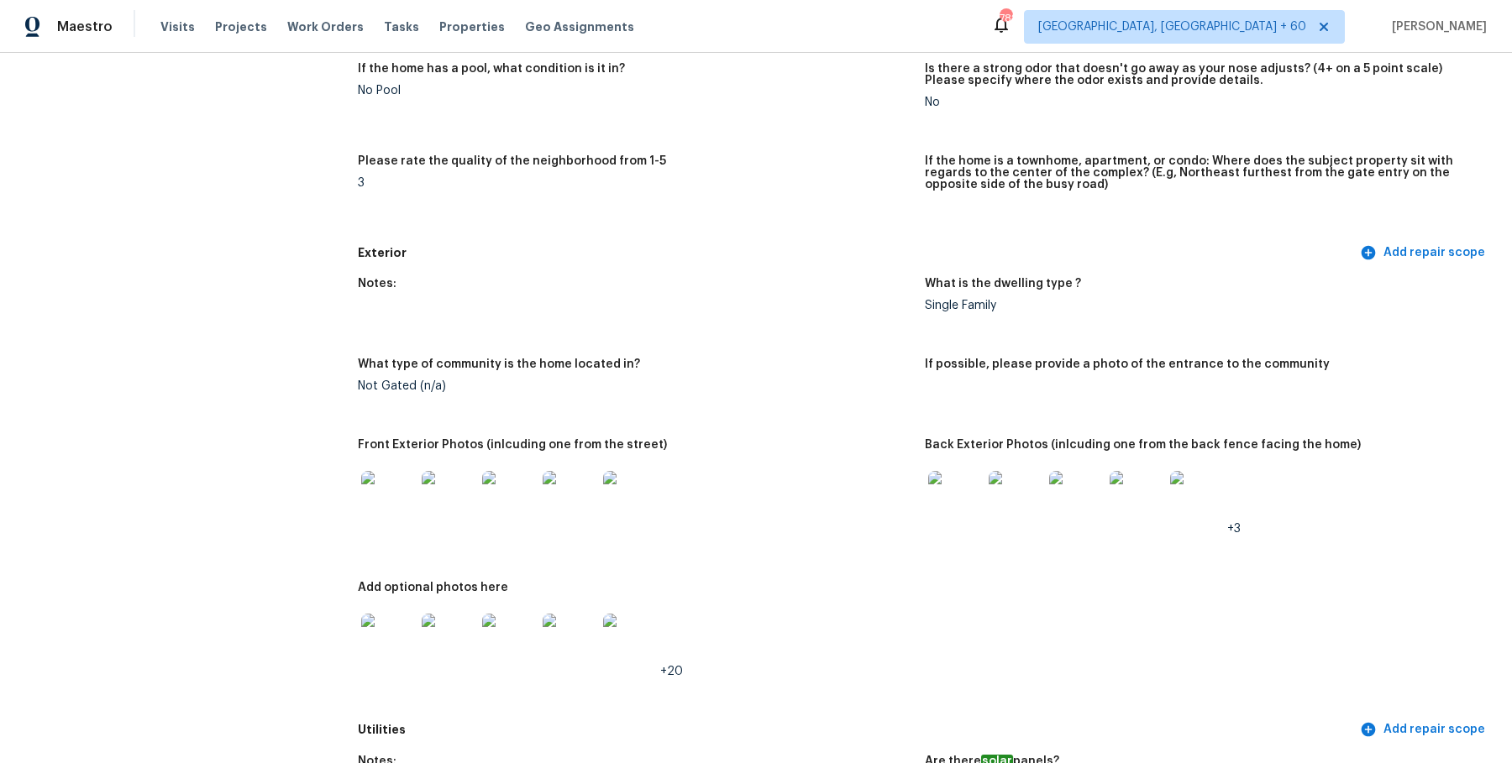
click at [637, 490] on img at bounding box center [630, 498] width 54 height 54
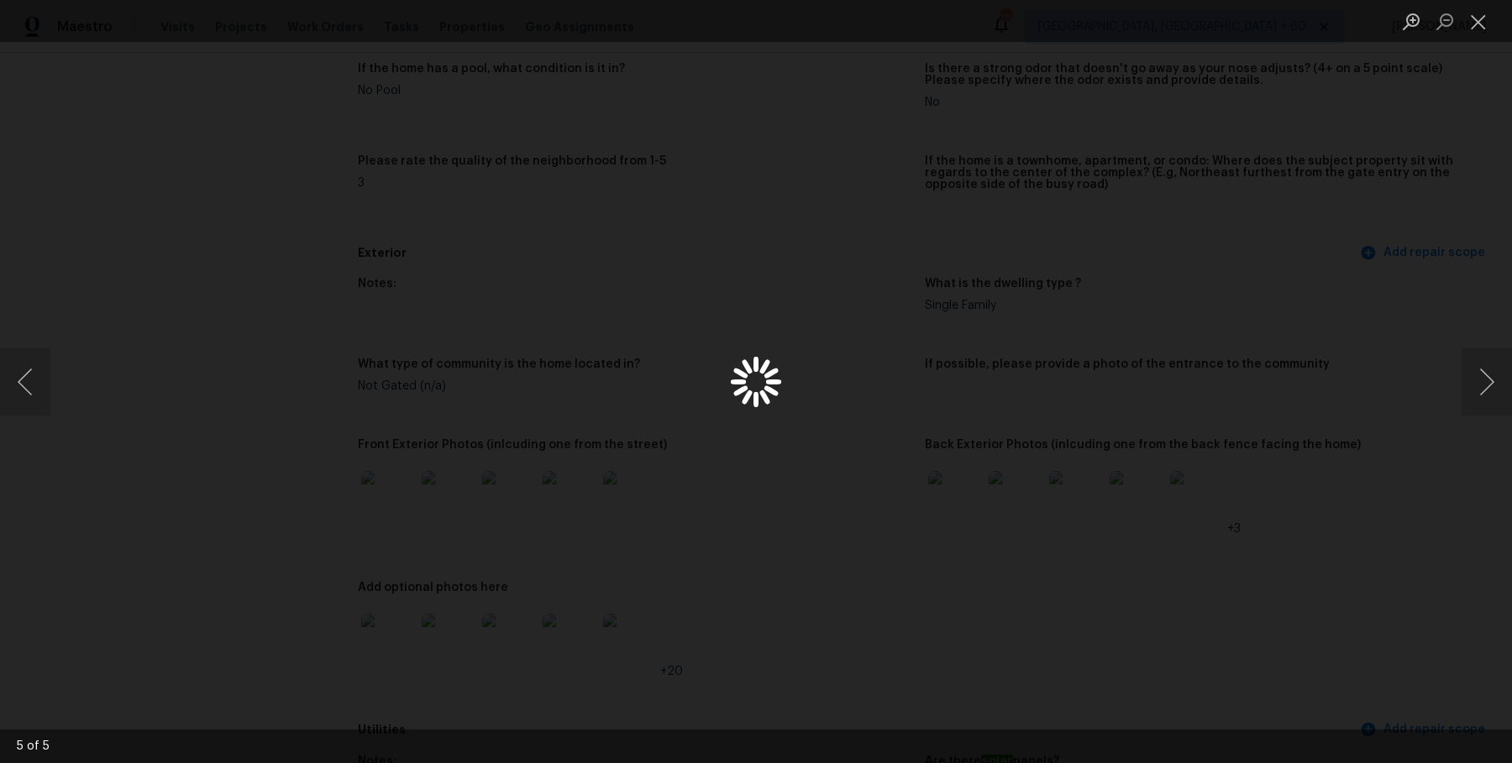
click at [964, 427] on div "Lightbox" at bounding box center [756, 381] width 1512 height 763
click at [1482, 31] on button "Close lightbox" at bounding box center [1478, 21] width 34 height 29
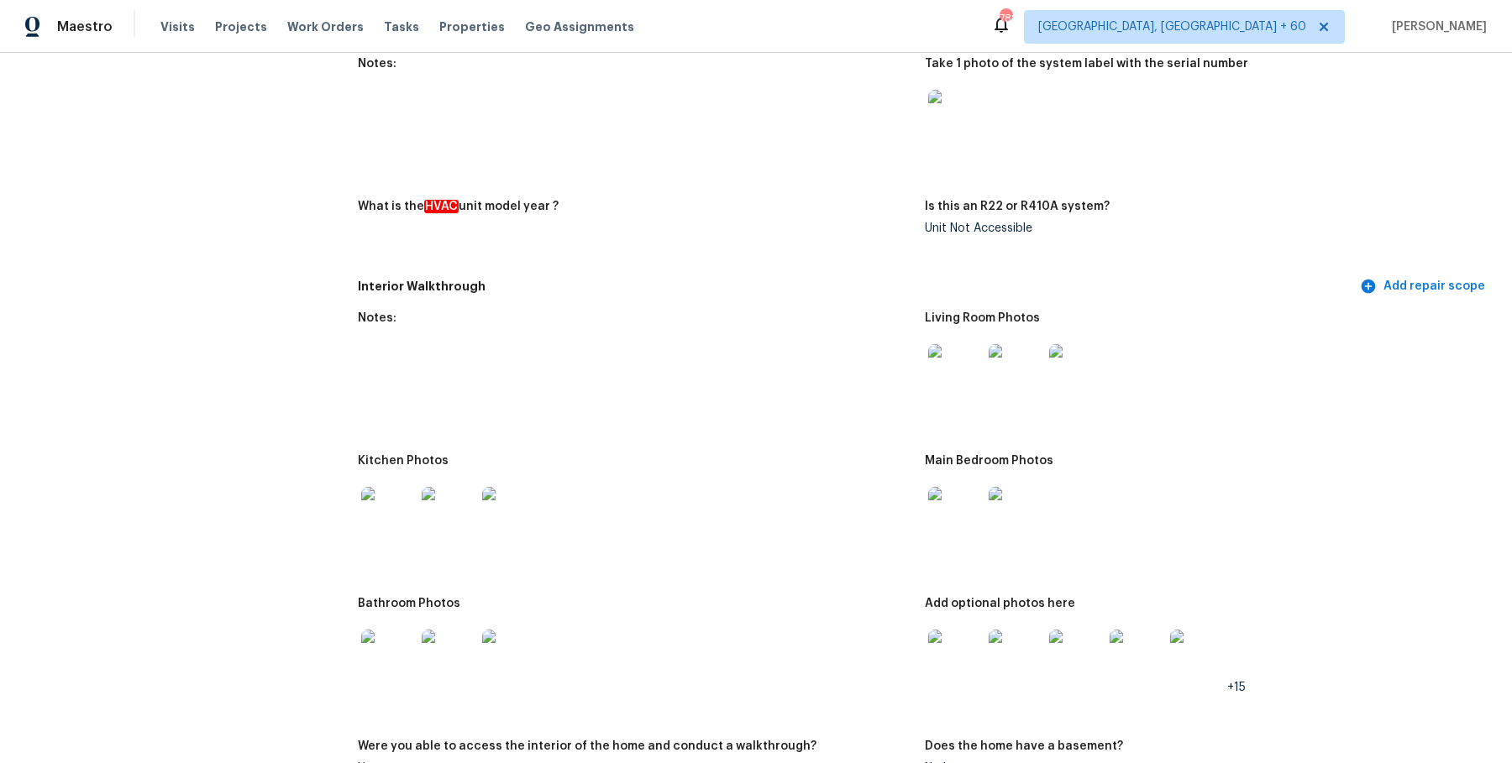
scroll to position [1546, 0]
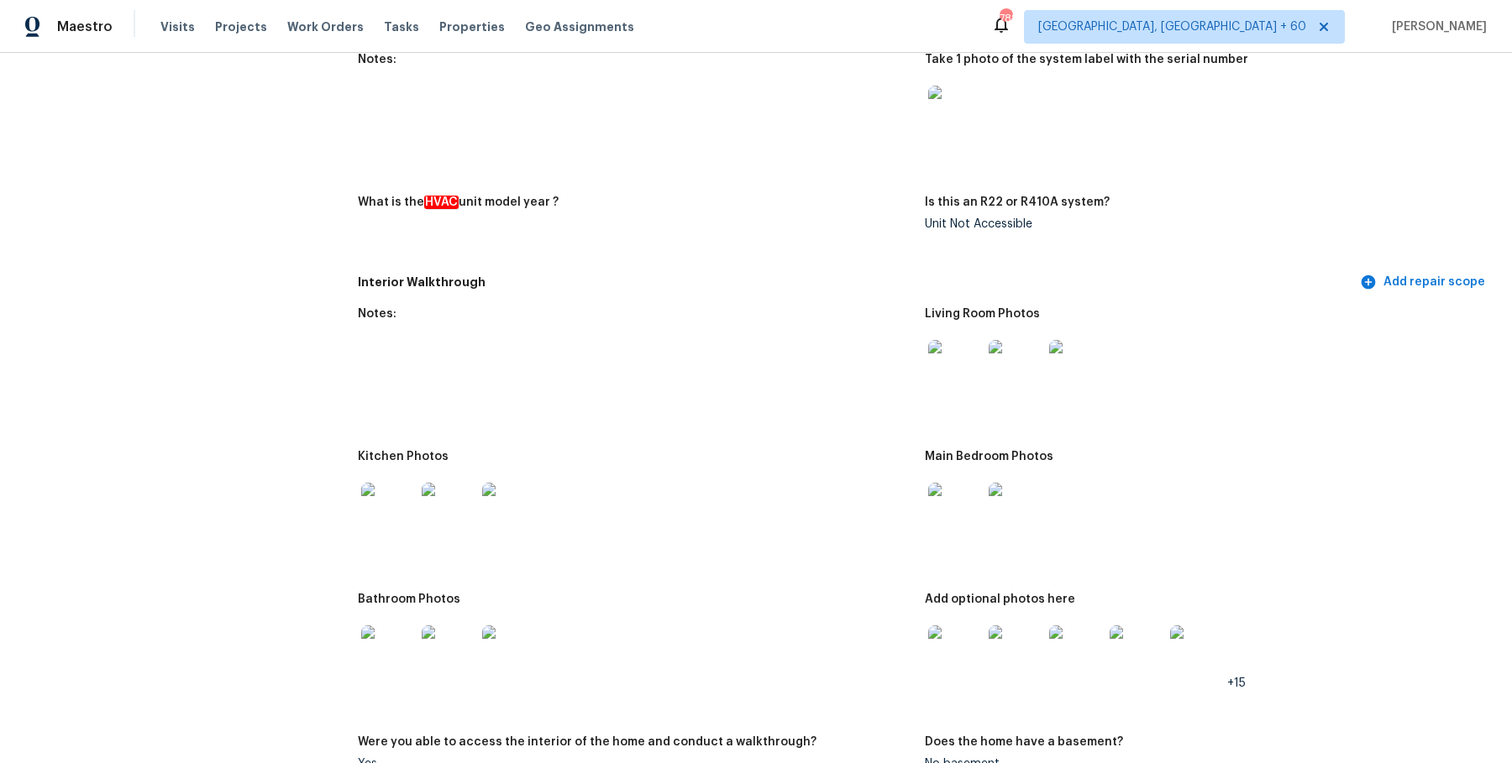
click at [406, 508] on img at bounding box center [388, 510] width 54 height 54
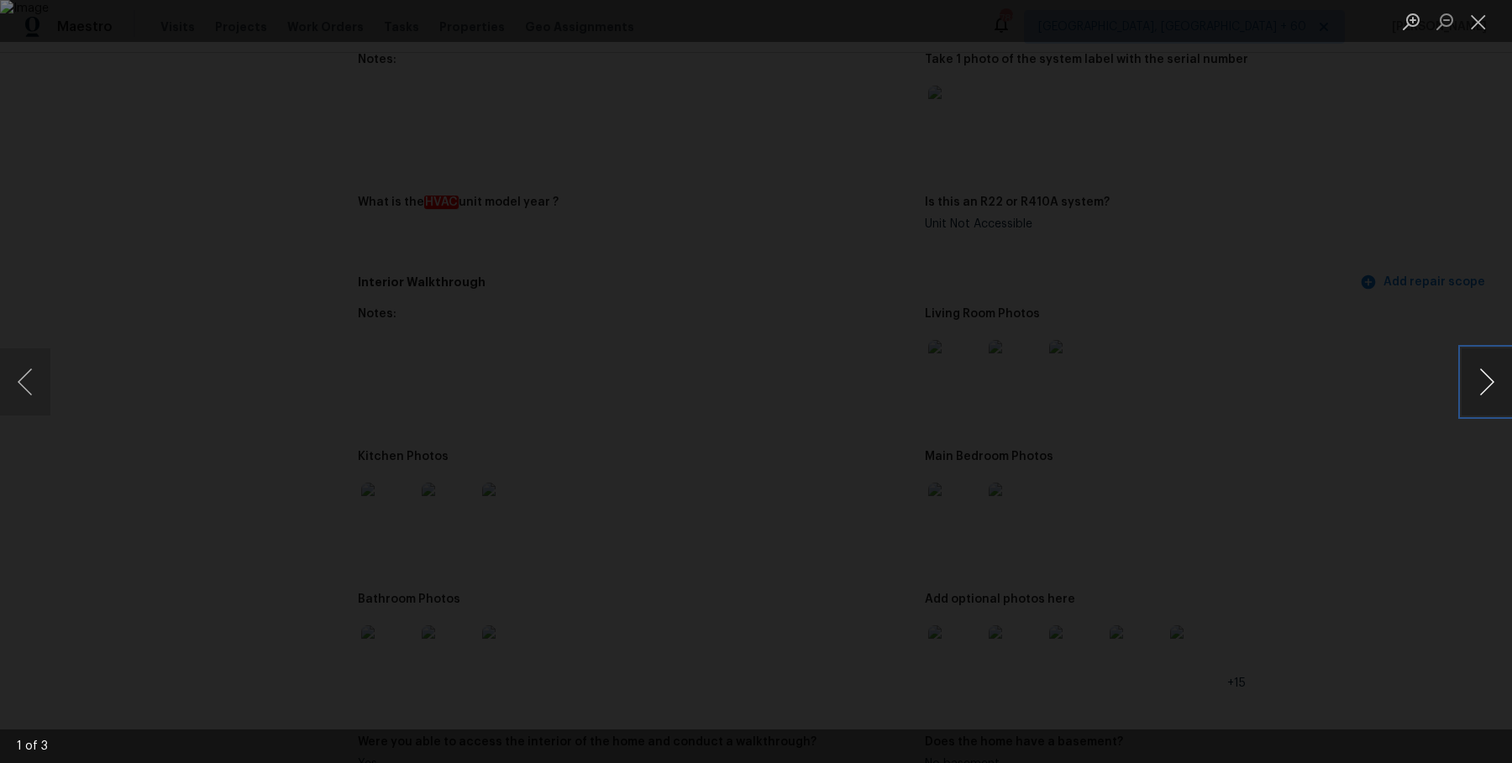
click at [1488, 379] on button "Next image" at bounding box center [1486, 382] width 50 height 67
click at [1488, 380] on button "Next image" at bounding box center [1486, 382] width 50 height 67
click at [1487, 380] on button "Next image" at bounding box center [1486, 382] width 50 height 67
click at [1474, 46] on div "Lightbox" at bounding box center [756, 381] width 1512 height 763
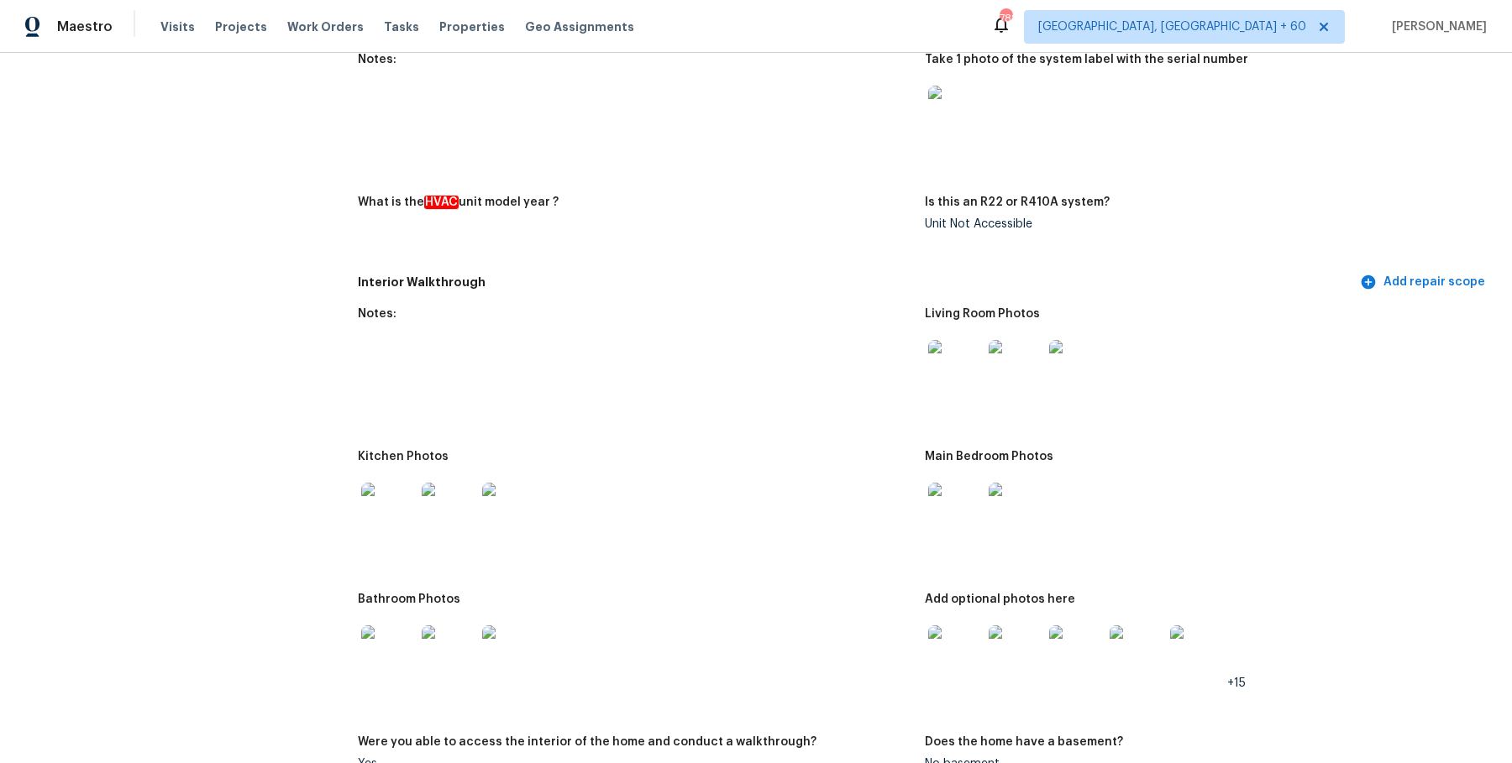
click at [1484, 21] on span "[PERSON_NAME]" at bounding box center [1436, 26] width 102 height 17
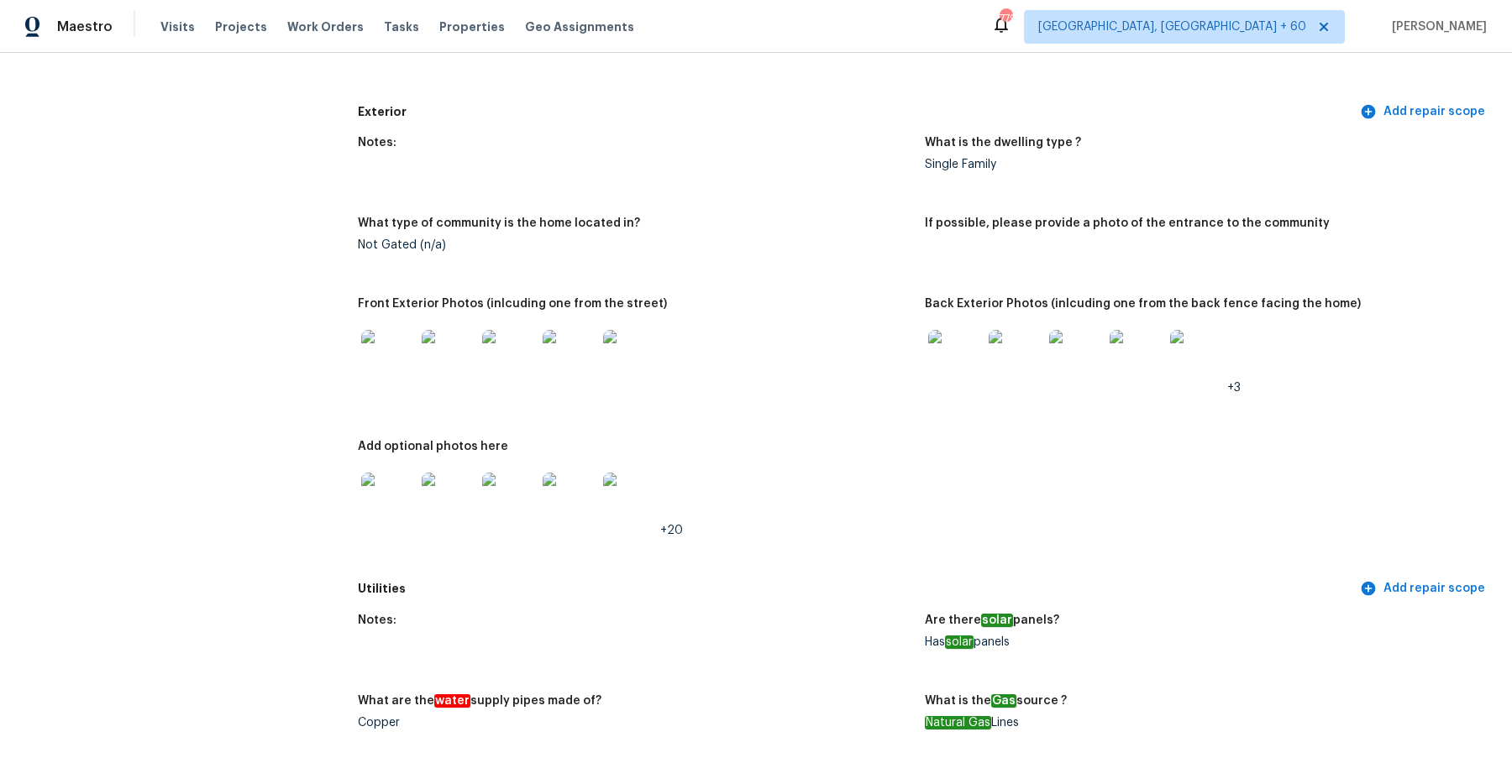
scroll to position [0, 0]
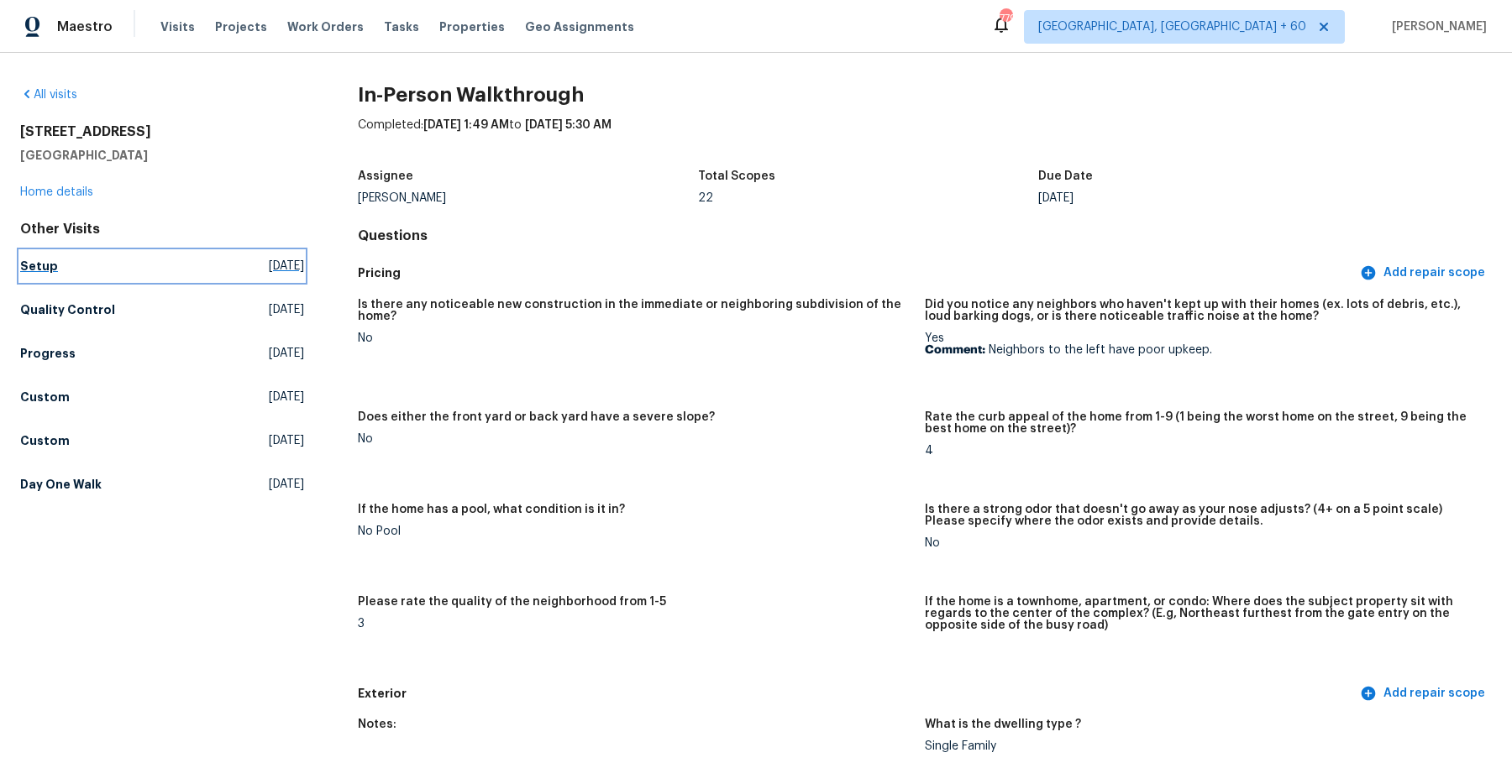
click at [49, 275] on link "Setup [DATE]" at bounding box center [162, 266] width 284 height 30
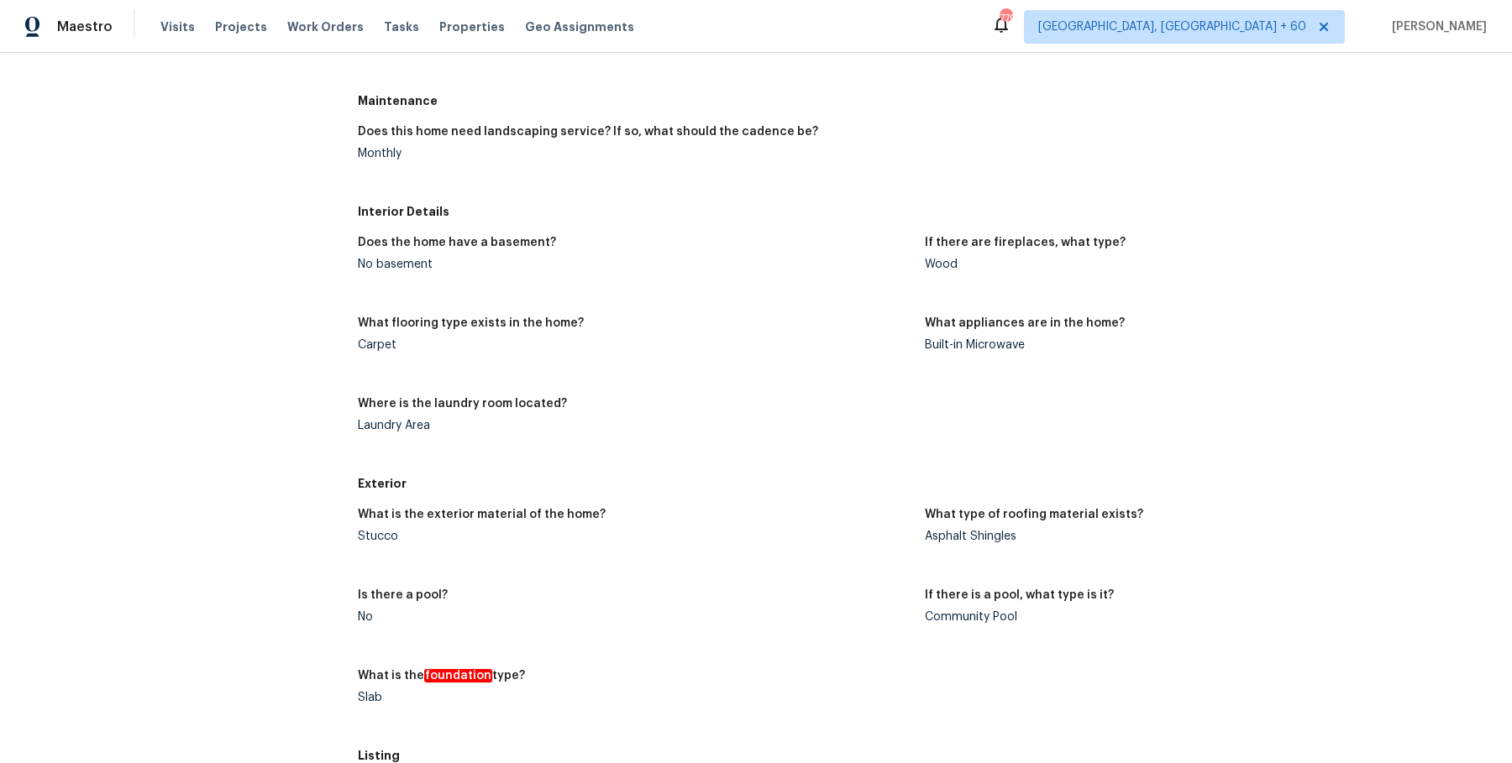
scroll to position [553, 0]
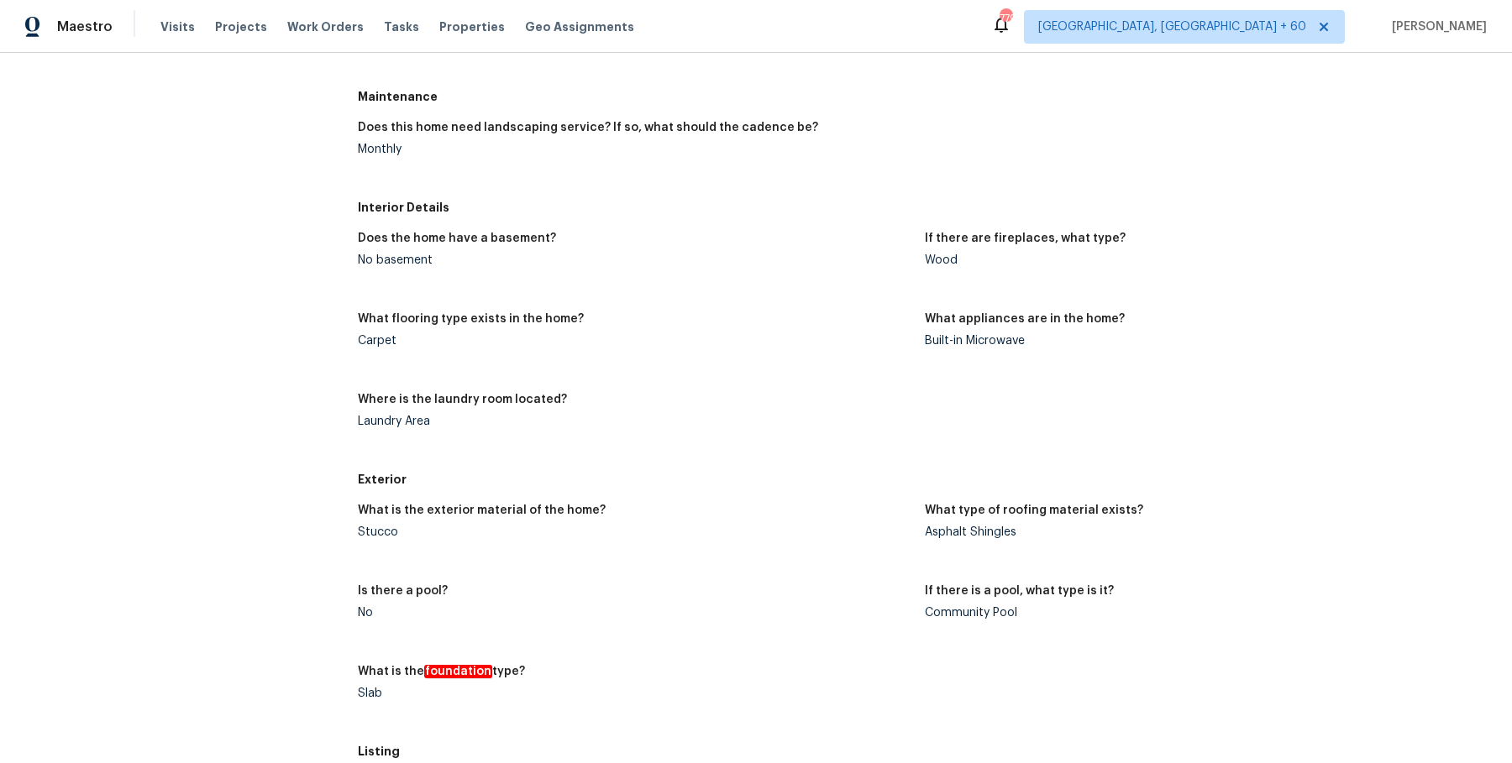
click at [989, 527] on div "Asphalt Shingles" at bounding box center [1201, 533] width 553 height 12
copy div "Shingles"
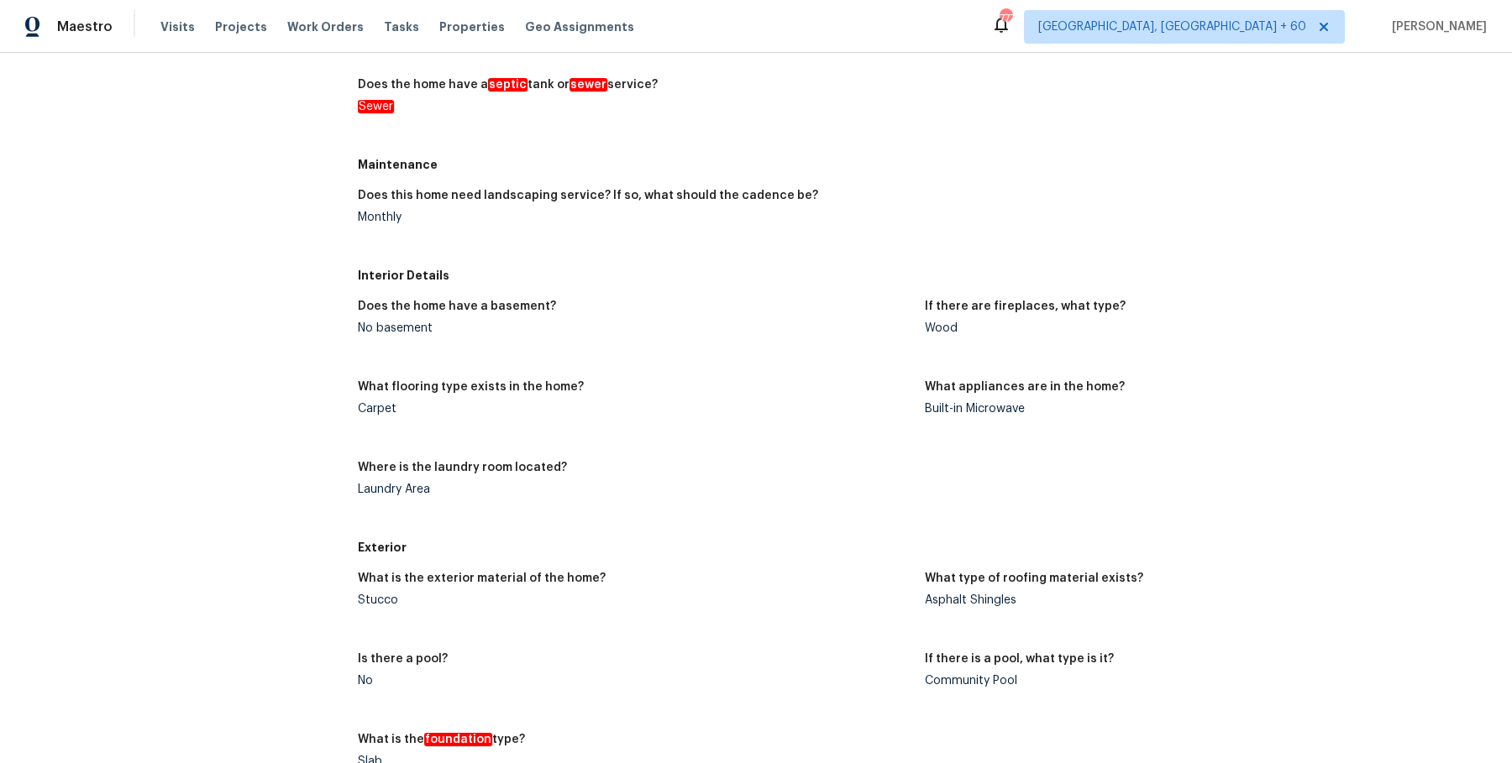
scroll to position [480, 0]
